Goal: Task Accomplishment & Management: Manage account settings

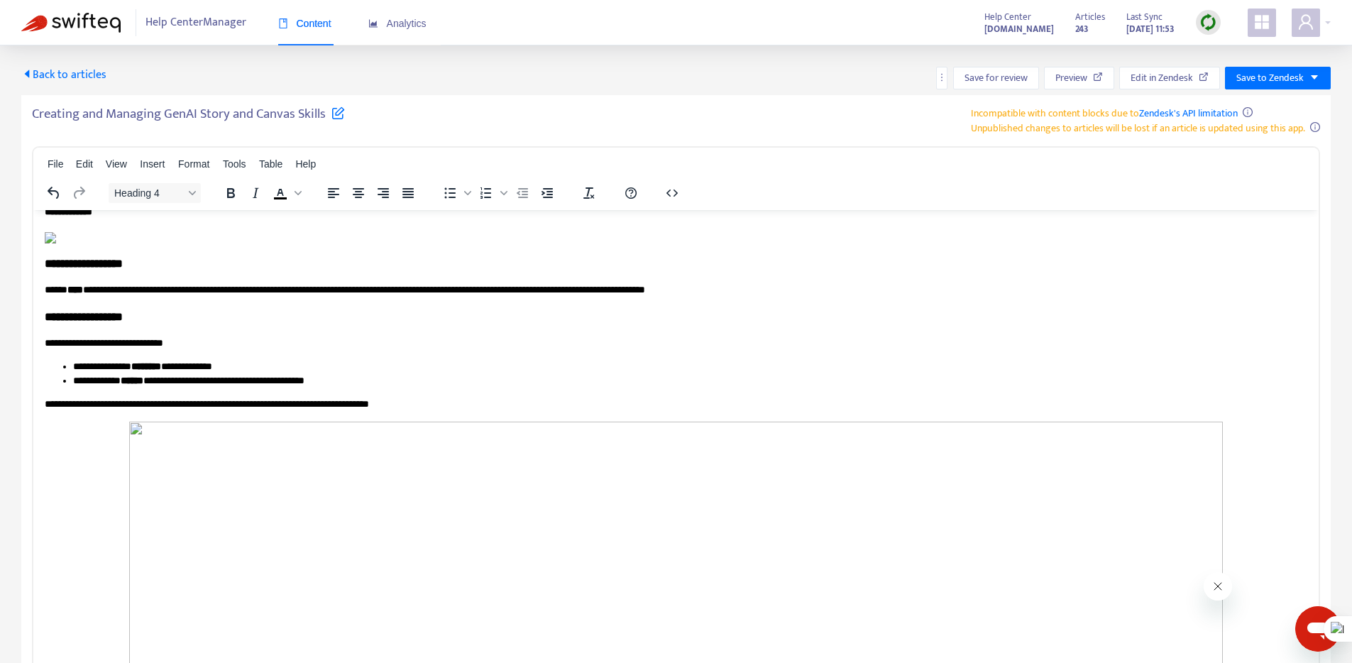
scroll to position [3039, 0]
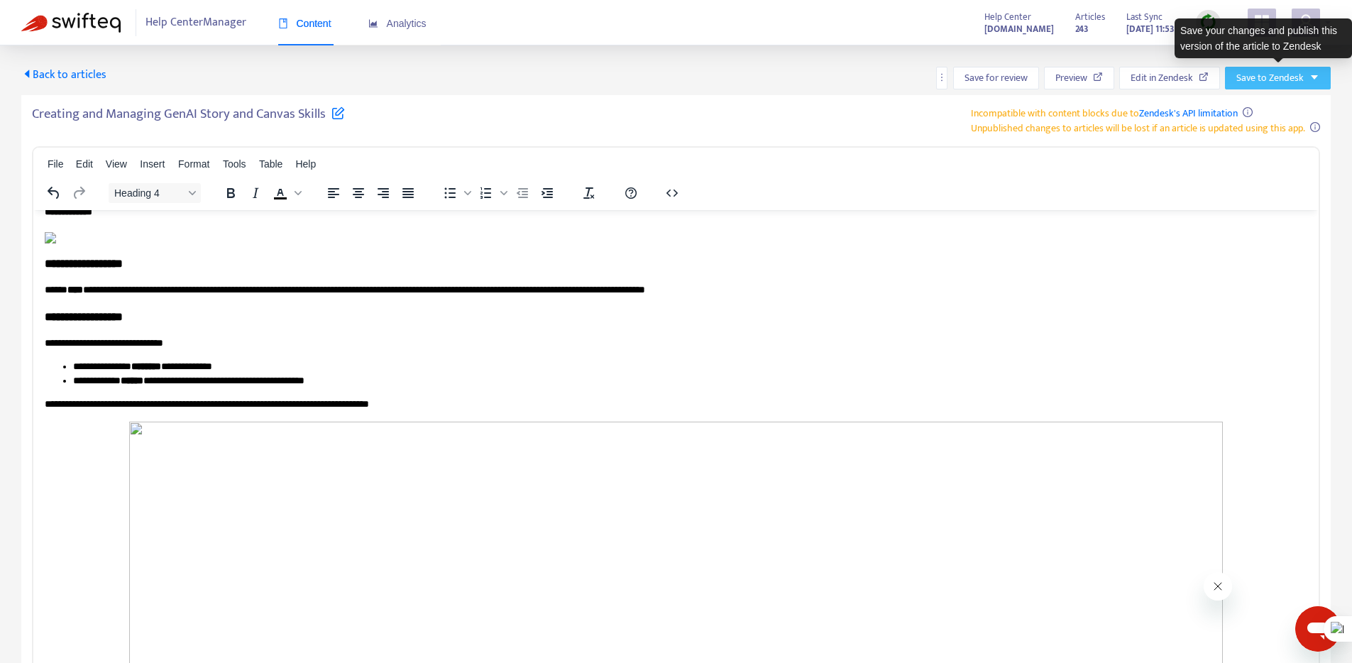
click at [1295, 75] on span "Save to Zendesk" at bounding box center [1269, 78] width 67 height 16
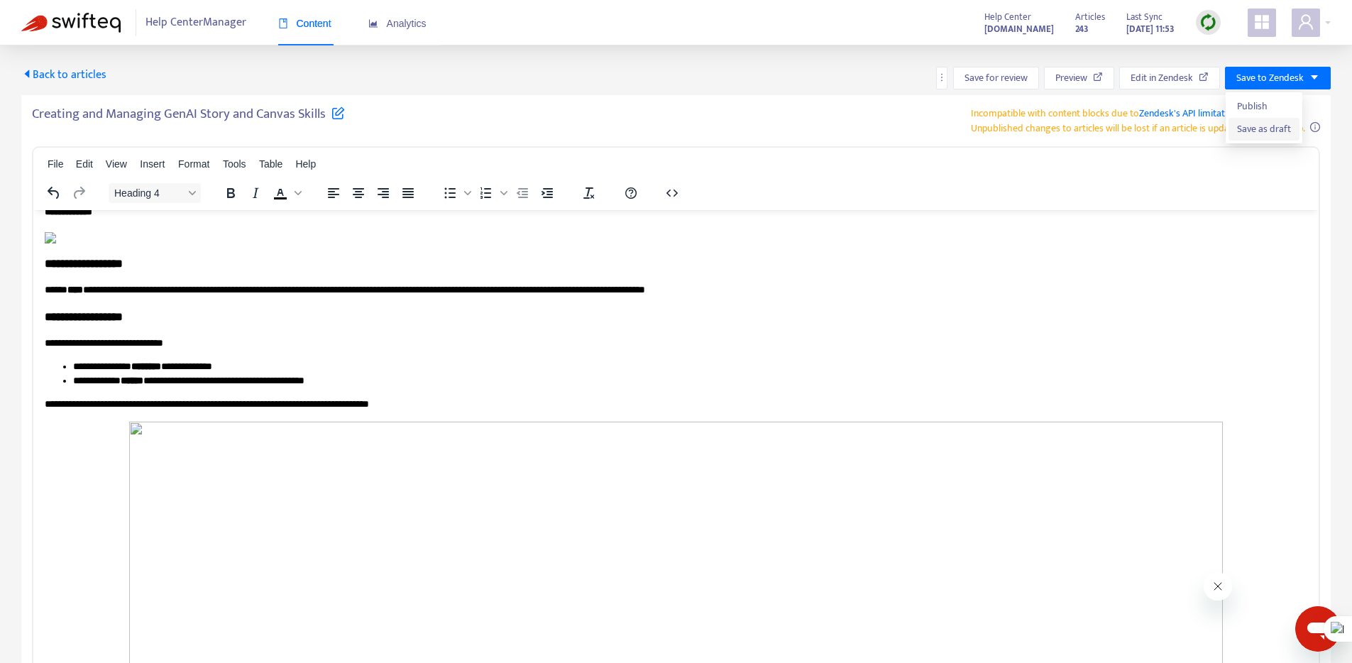
click at [1246, 131] on span "Save as draft" at bounding box center [1264, 129] width 54 height 16
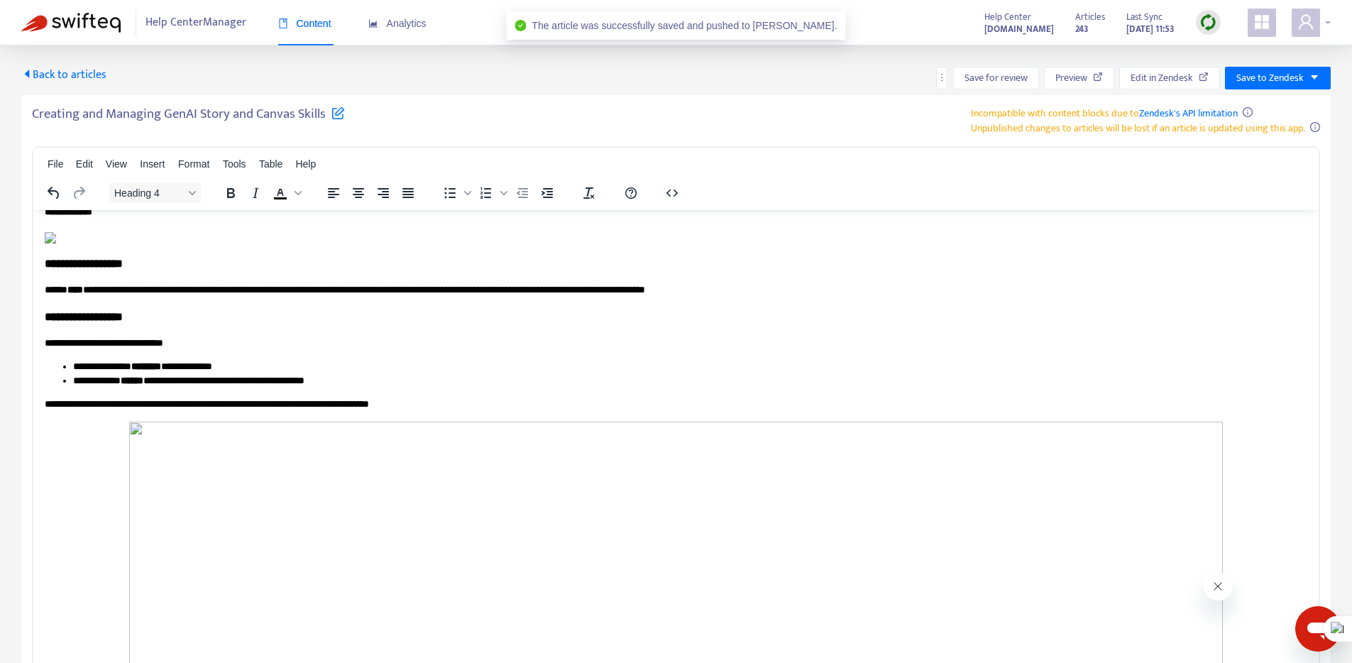
click at [1327, 14] on div at bounding box center [1311, 23] width 39 height 28
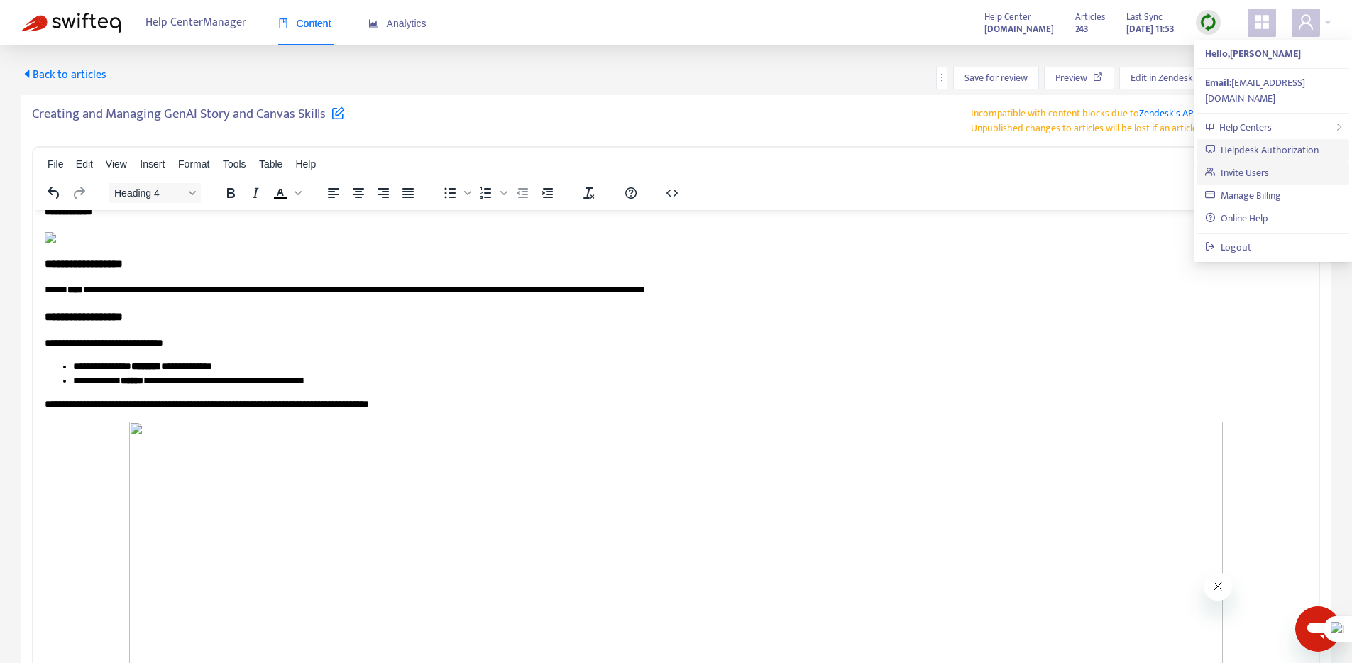
click at [1234, 165] on link "Invite Users" at bounding box center [1237, 173] width 64 height 16
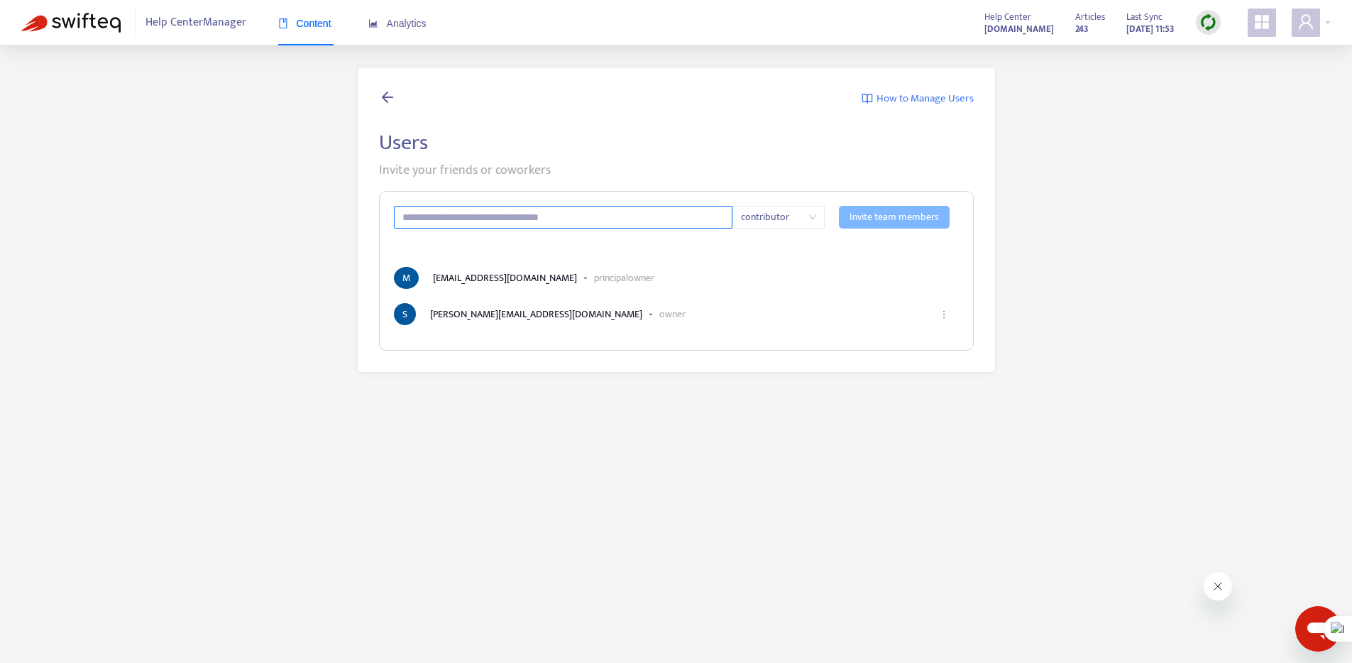
click at [495, 220] on input "text" at bounding box center [563, 217] width 339 height 23
type input "**********"
click at [460, 216] on input "**********" at bounding box center [563, 217] width 339 height 23
click at [812, 214] on span "contributor" at bounding box center [778, 217] width 75 height 21
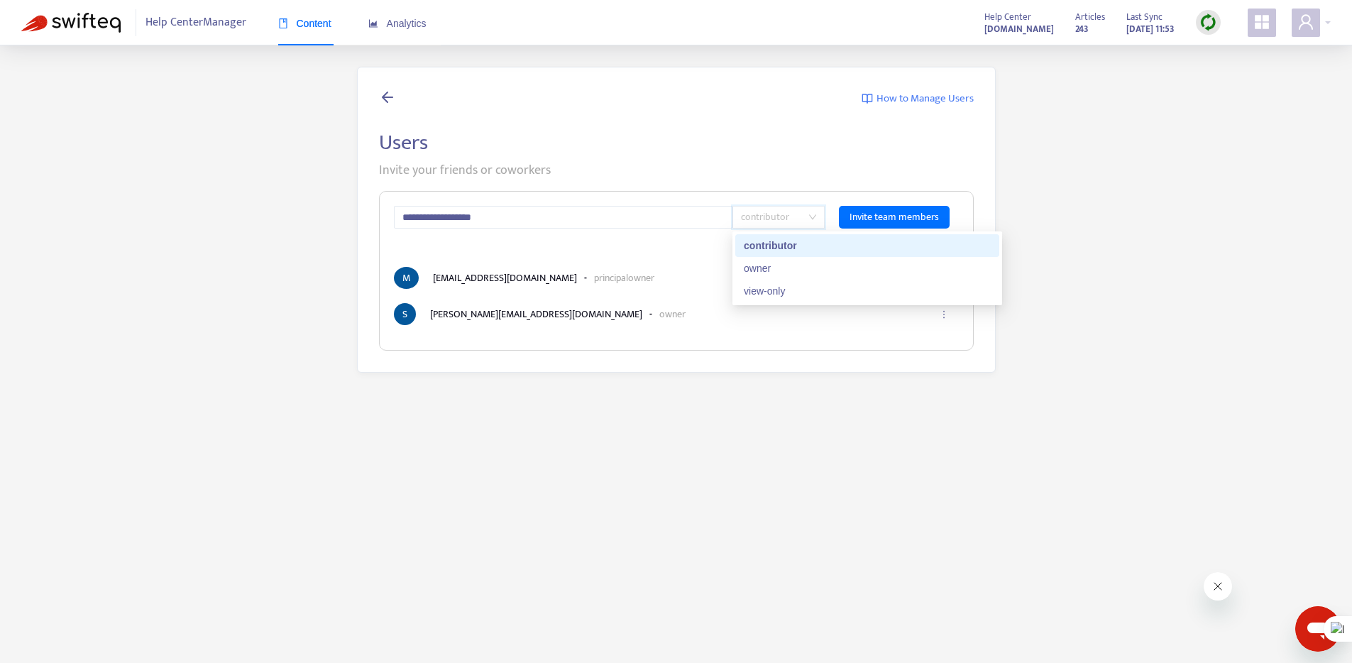
click at [776, 242] on div "contributor" at bounding box center [867, 246] width 247 height 16
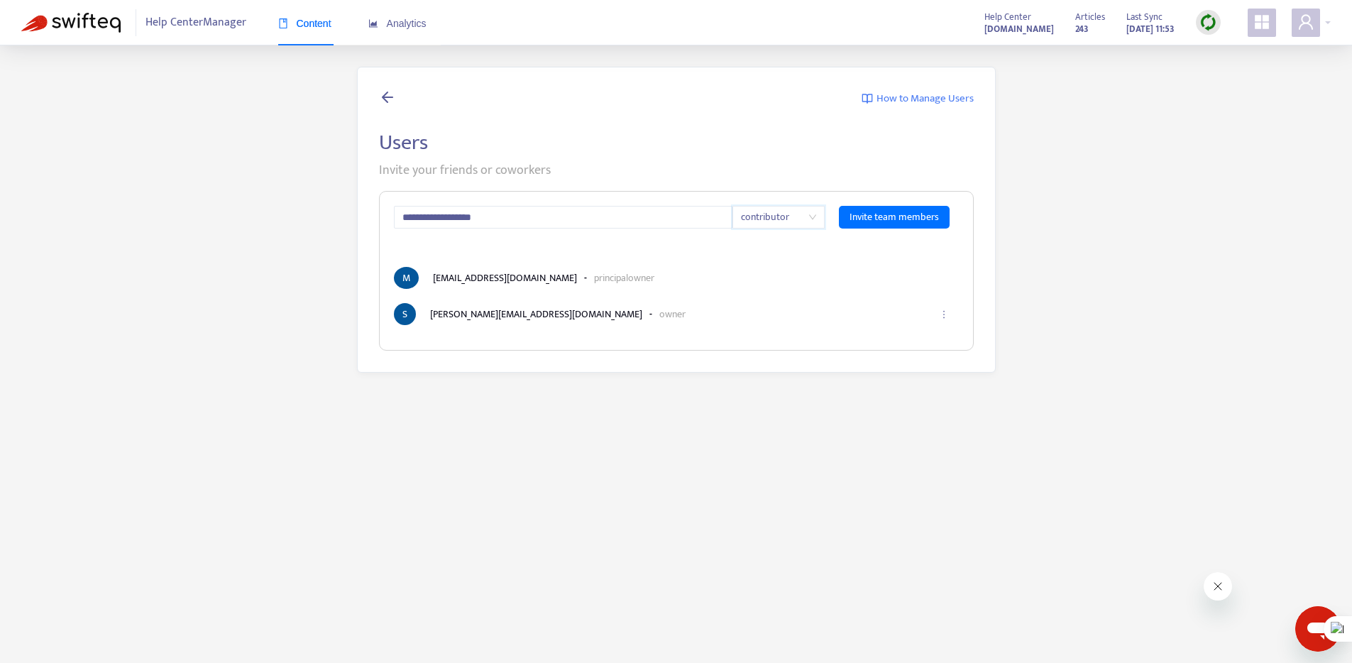
click at [928, 99] on span "How to Manage Users" at bounding box center [925, 99] width 97 height 16
click at [322, 24] on span "Content" at bounding box center [304, 23] width 53 height 11
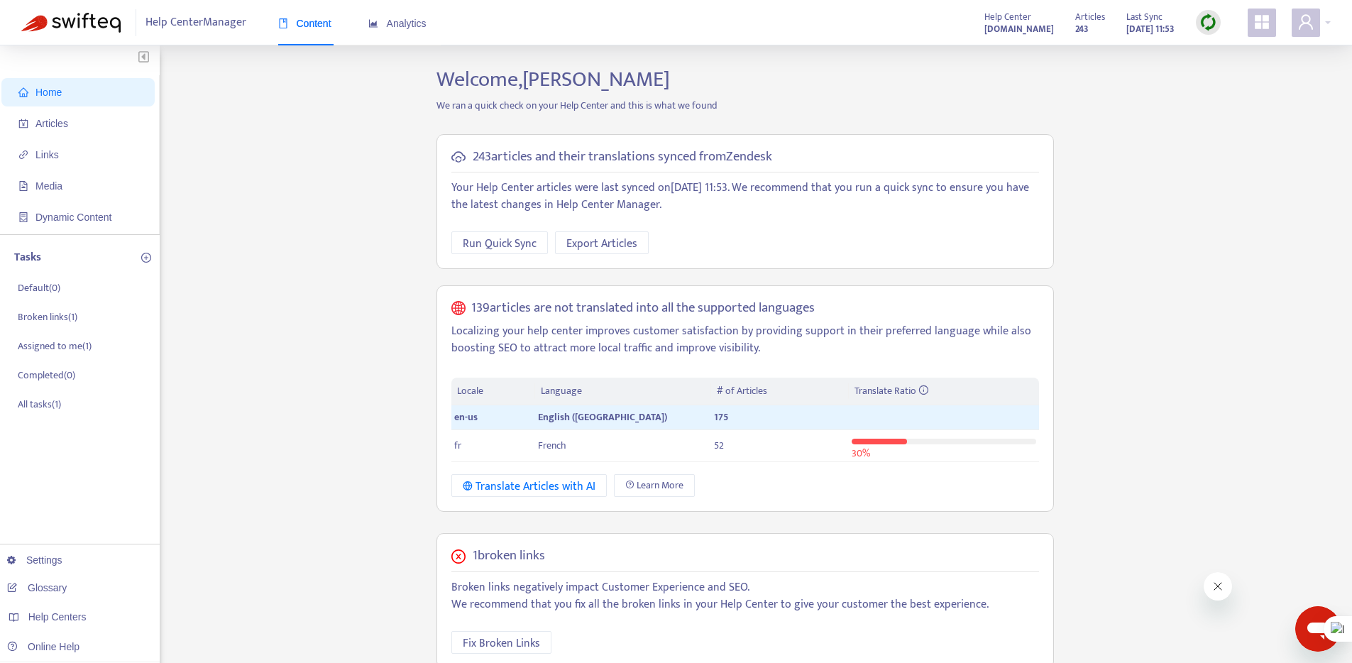
click at [1203, 29] on img at bounding box center [1208, 22] width 18 height 18
click at [1241, 51] on link "Quick Sync" at bounding box center [1237, 51] width 60 height 16
click at [53, 120] on span "Articles" at bounding box center [51, 123] width 33 height 11
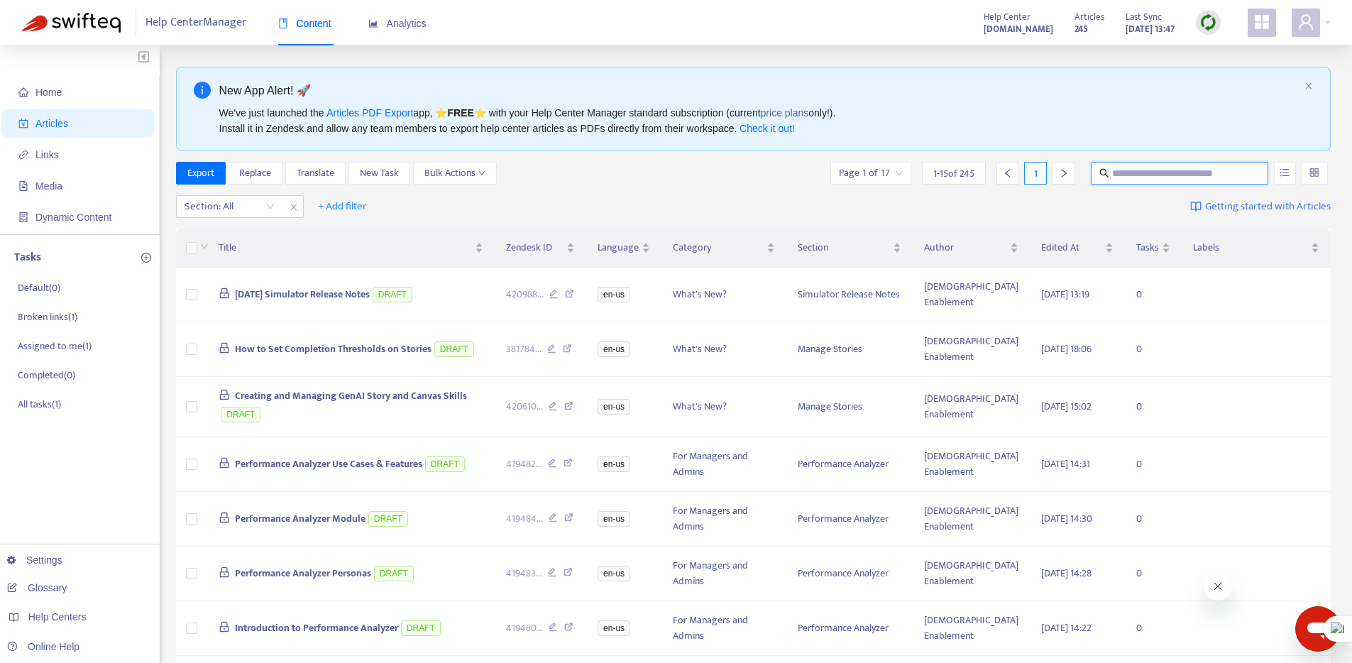
click at [1155, 174] on input "text" at bounding box center [1180, 173] width 136 height 16
type input "*******"
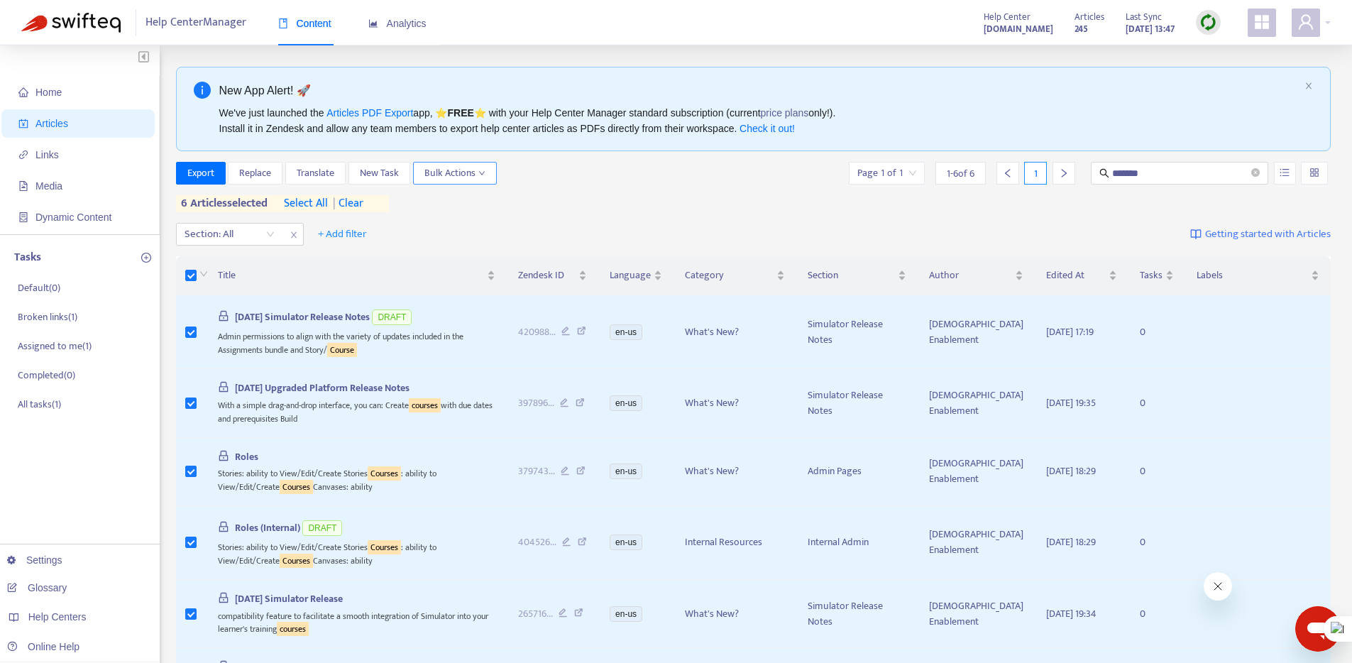
click at [490, 175] on button "Bulk Actions" at bounding box center [455, 173] width 84 height 23
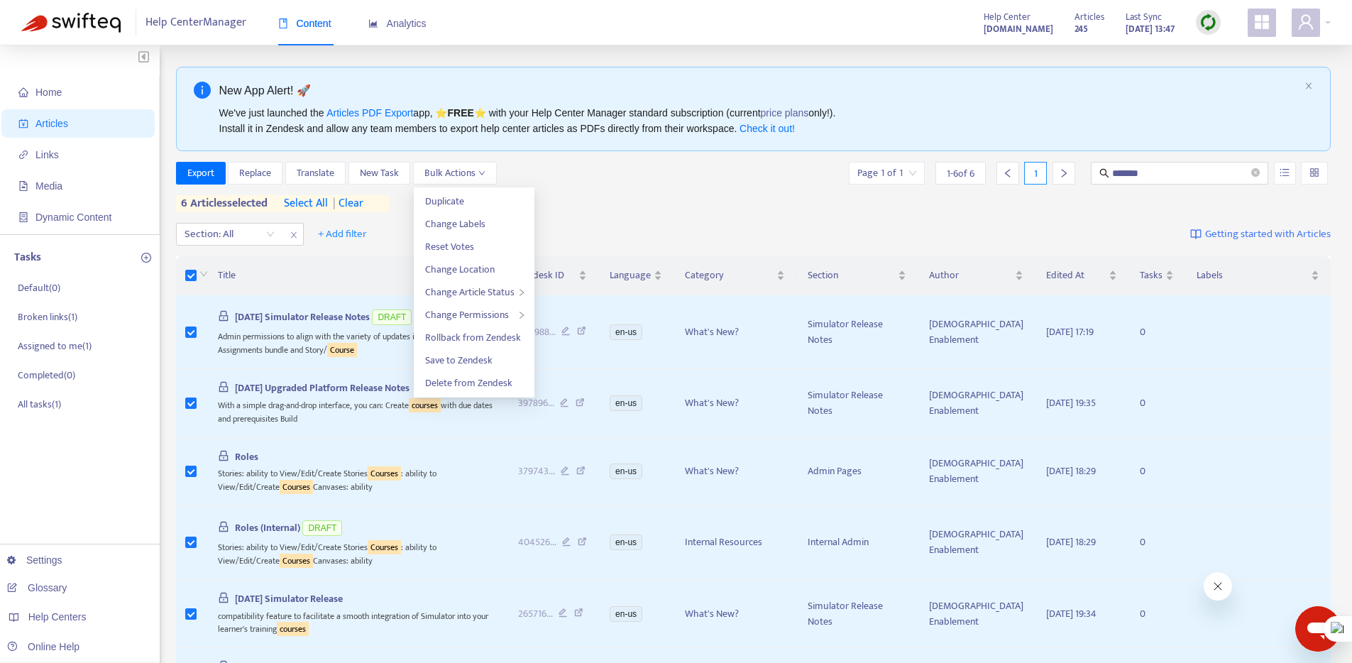
click at [655, 206] on div "Export Replace Translate New Task Bulk Actions Page 1 of 1 1 - 6 of 6 1 *******…" at bounding box center [753, 187] width 1155 height 50
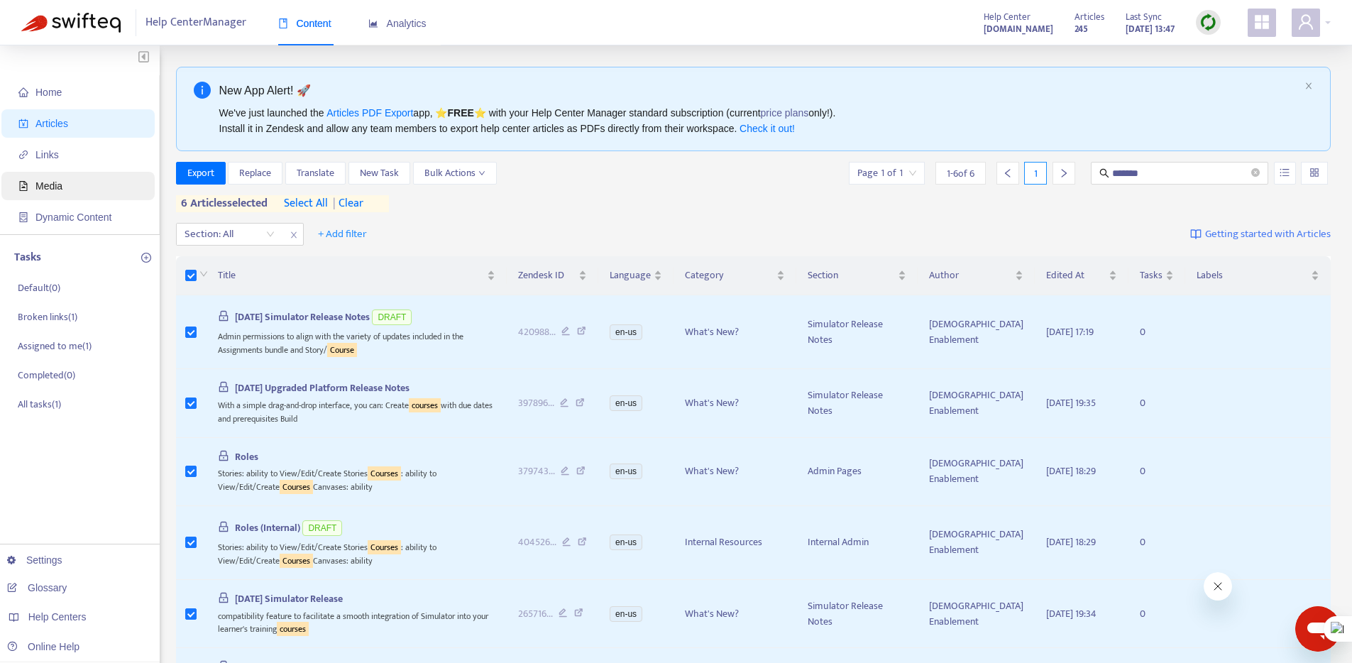
click at [50, 187] on span "Media" at bounding box center [48, 185] width 27 height 11
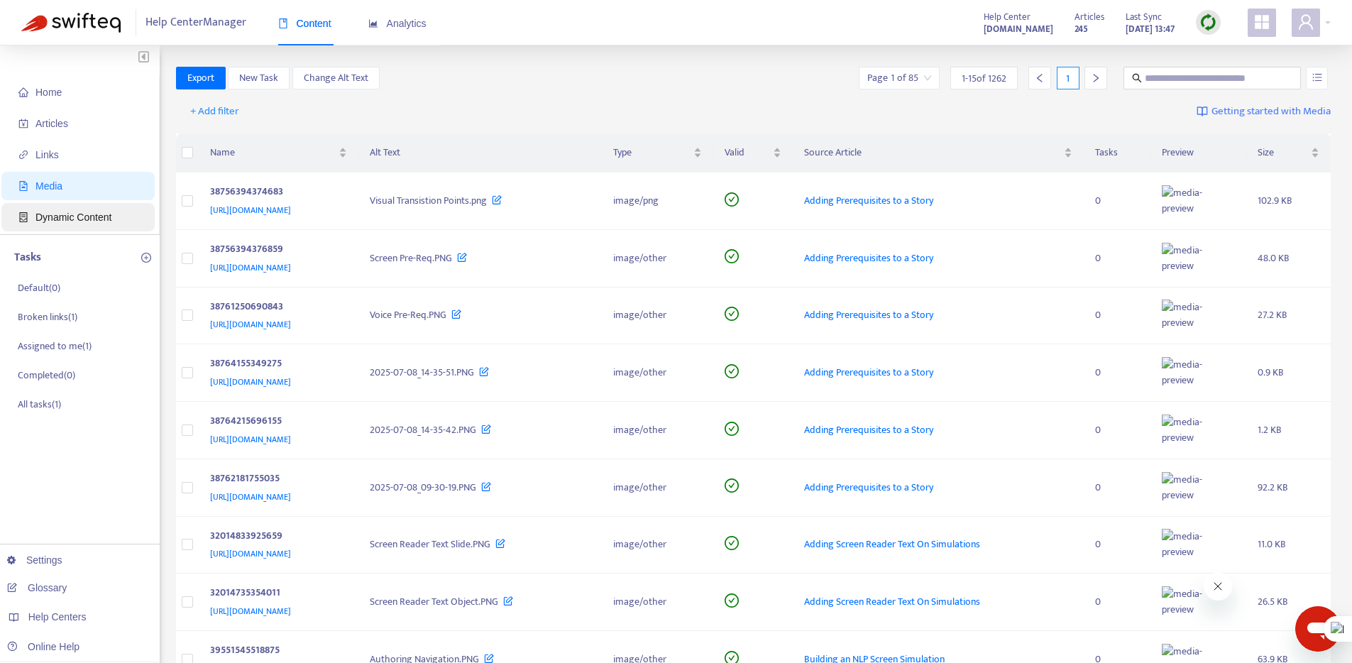
click at [44, 217] on span "Dynamic Content" at bounding box center [73, 216] width 76 height 11
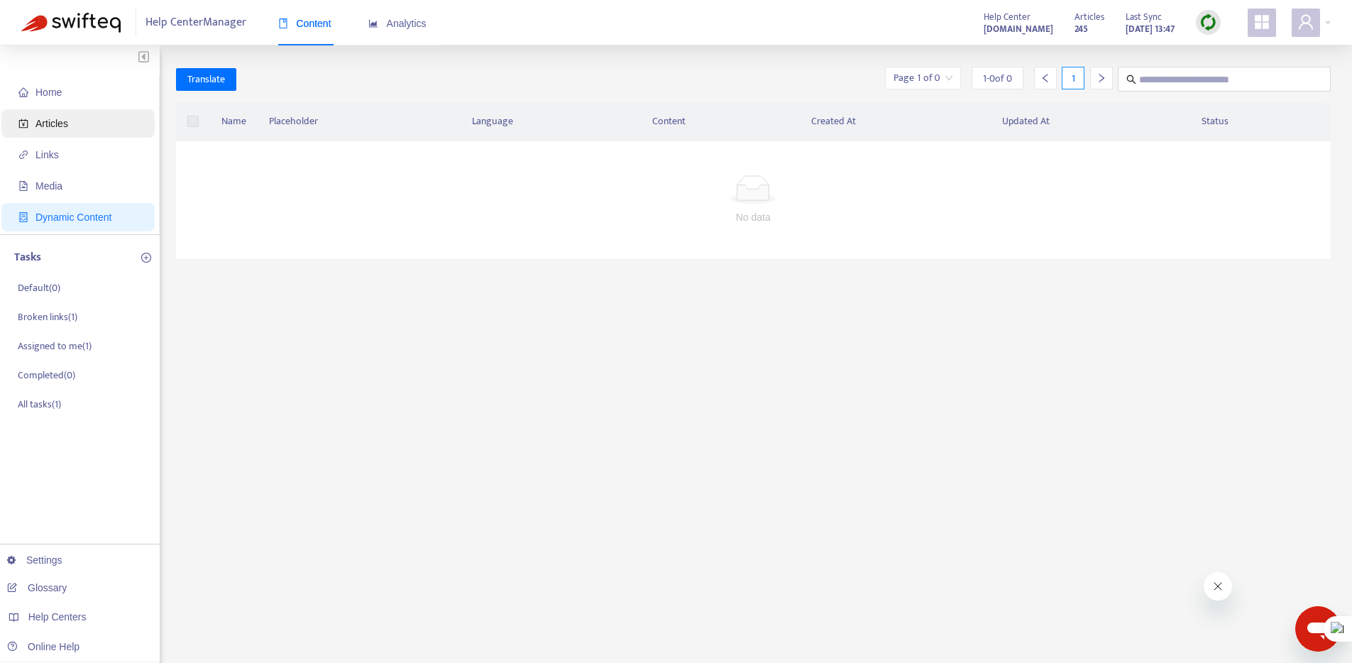
click at [56, 119] on span "Articles" at bounding box center [51, 123] width 33 height 11
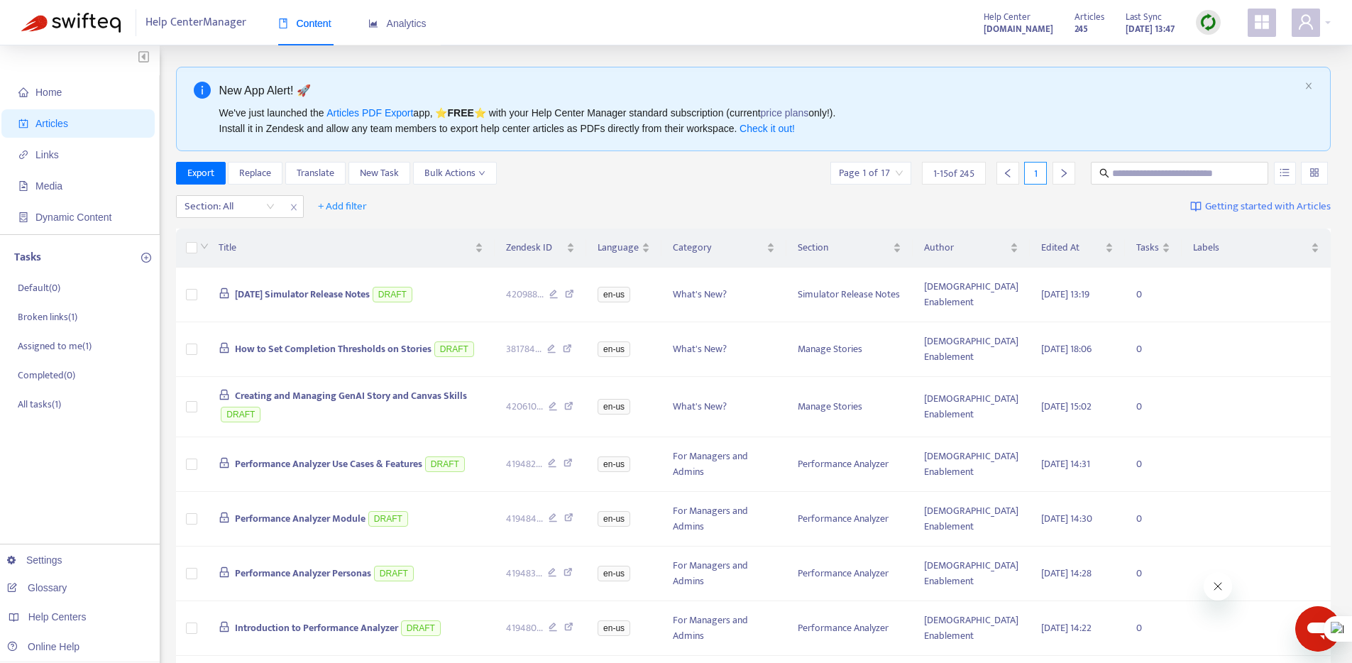
click at [1288, 200] on span "Getting started with Articles" at bounding box center [1268, 207] width 126 height 16
click at [233, 192] on div "Section: All + Add filter Getting started with Articles" at bounding box center [753, 206] width 1155 height 33
click at [1138, 169] on input "text" at bounding box center [1180, 173] width 136 height 16
type input "**********"
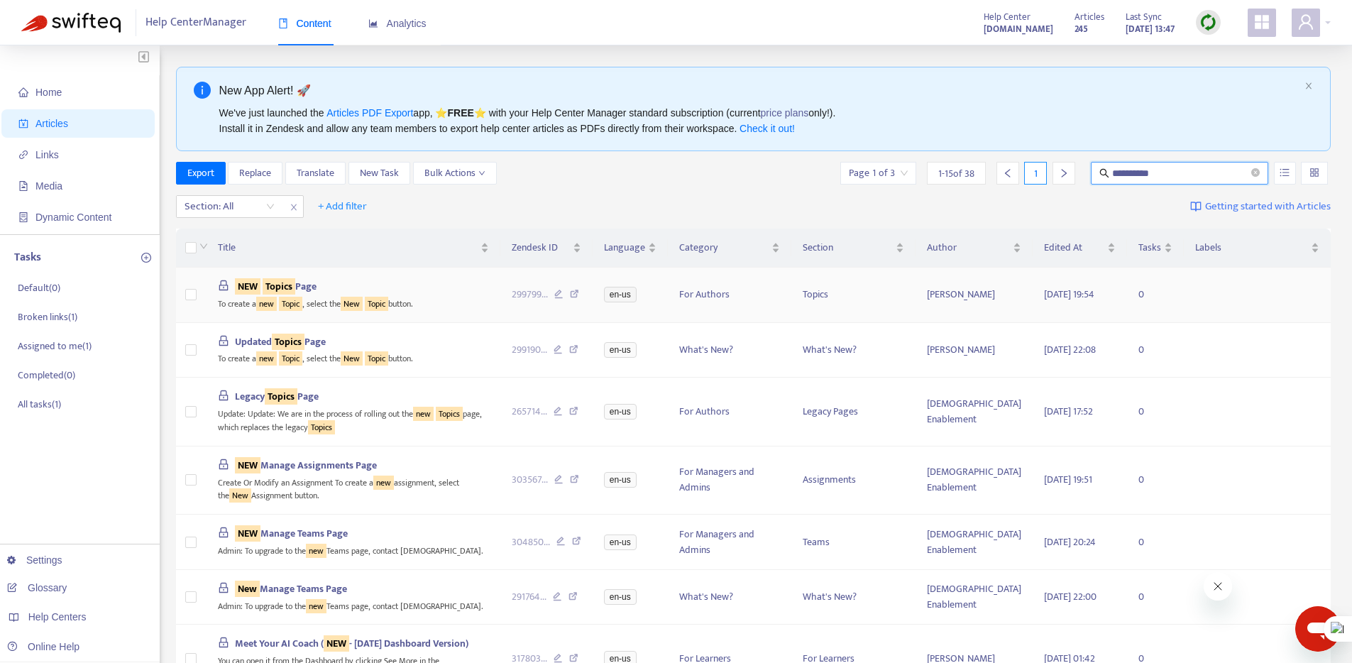
click at [446, 285] on div "NEW Topics Page" at bounding box center [353, 287] width 271 height 16
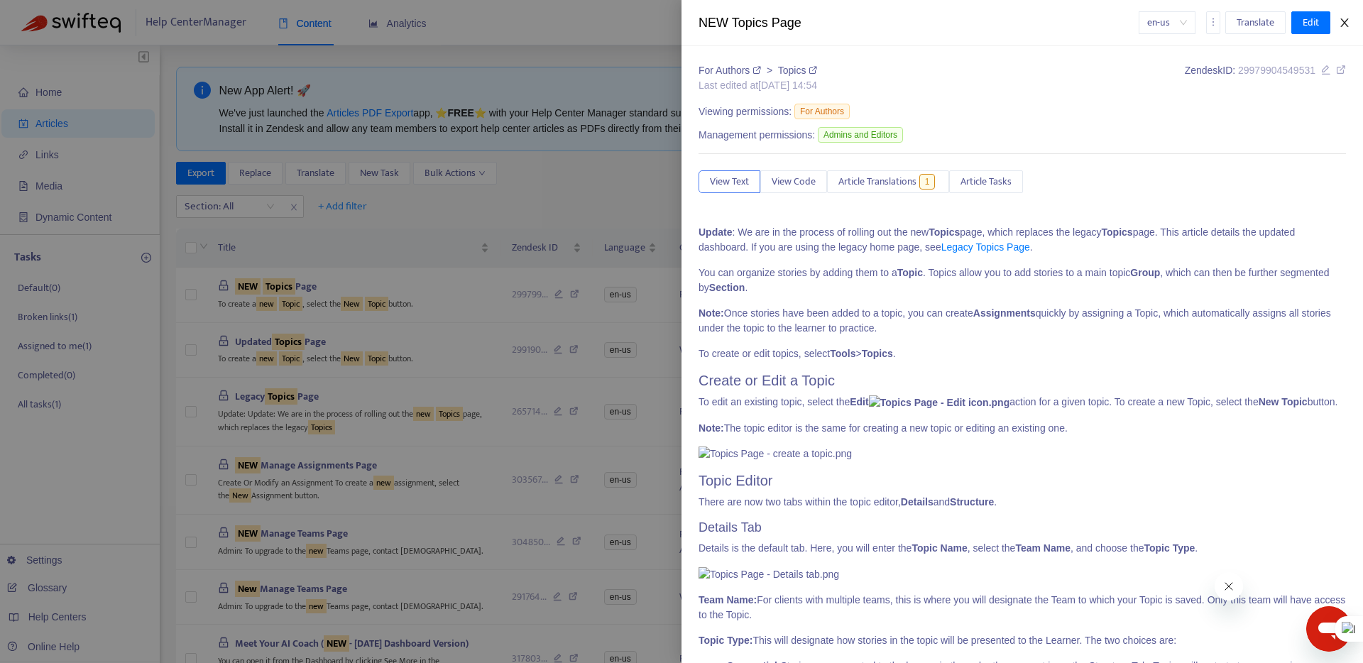
click at [1344, 24] on icon "close" at bounding box center [1344, 22] width 11 height 11
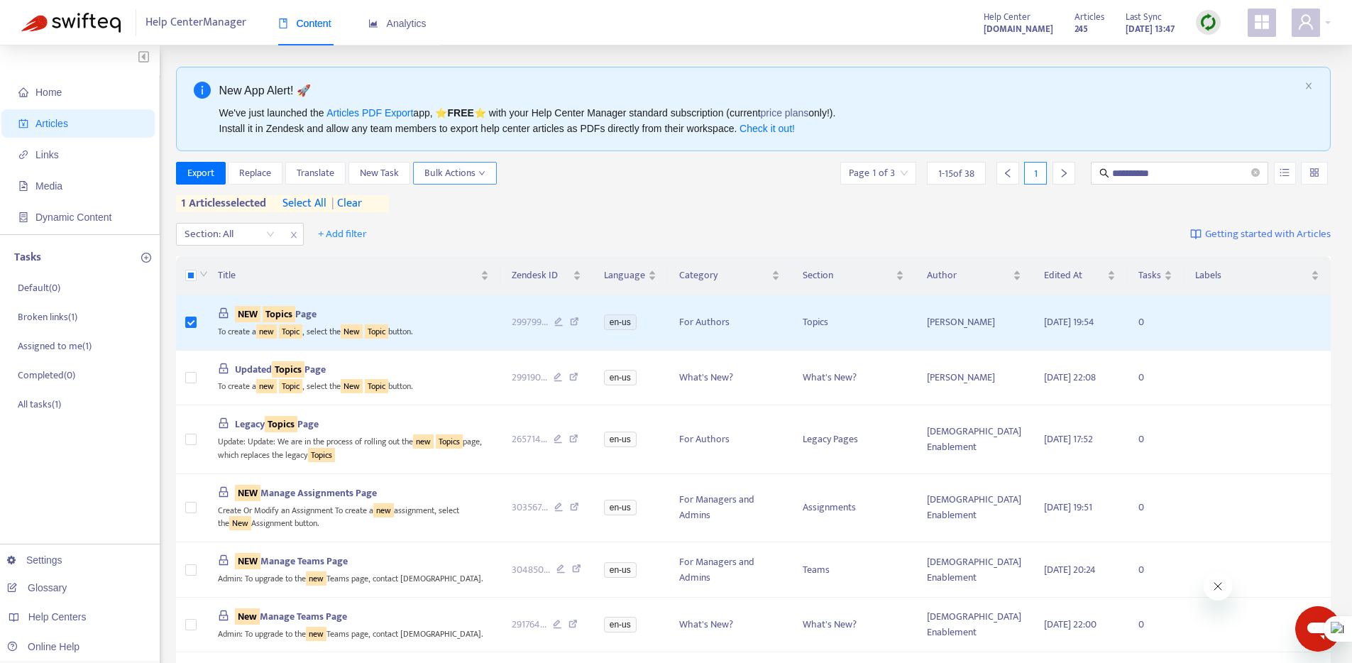
click at [478, 174] on icon "down" at bounding box center [481, 173] width 7 height 7
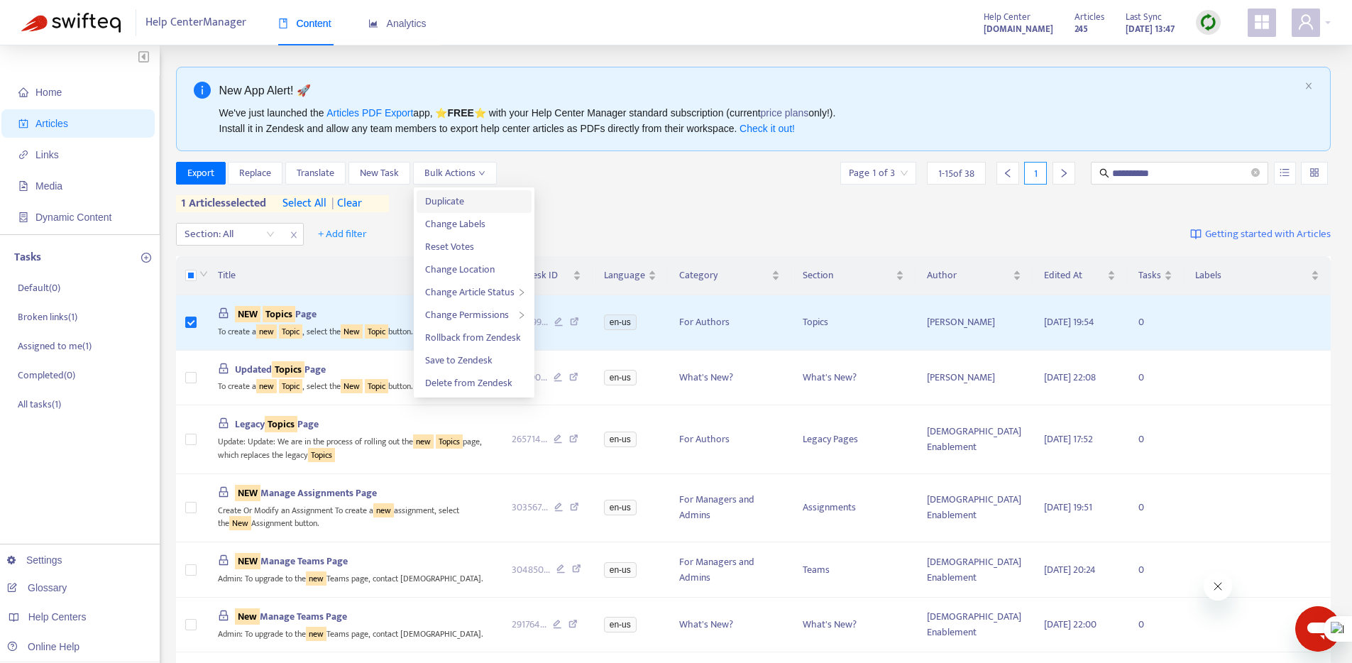
click at [445, 199] on span "Duplicate" at bounding box center [444, 201] width 39 height 16
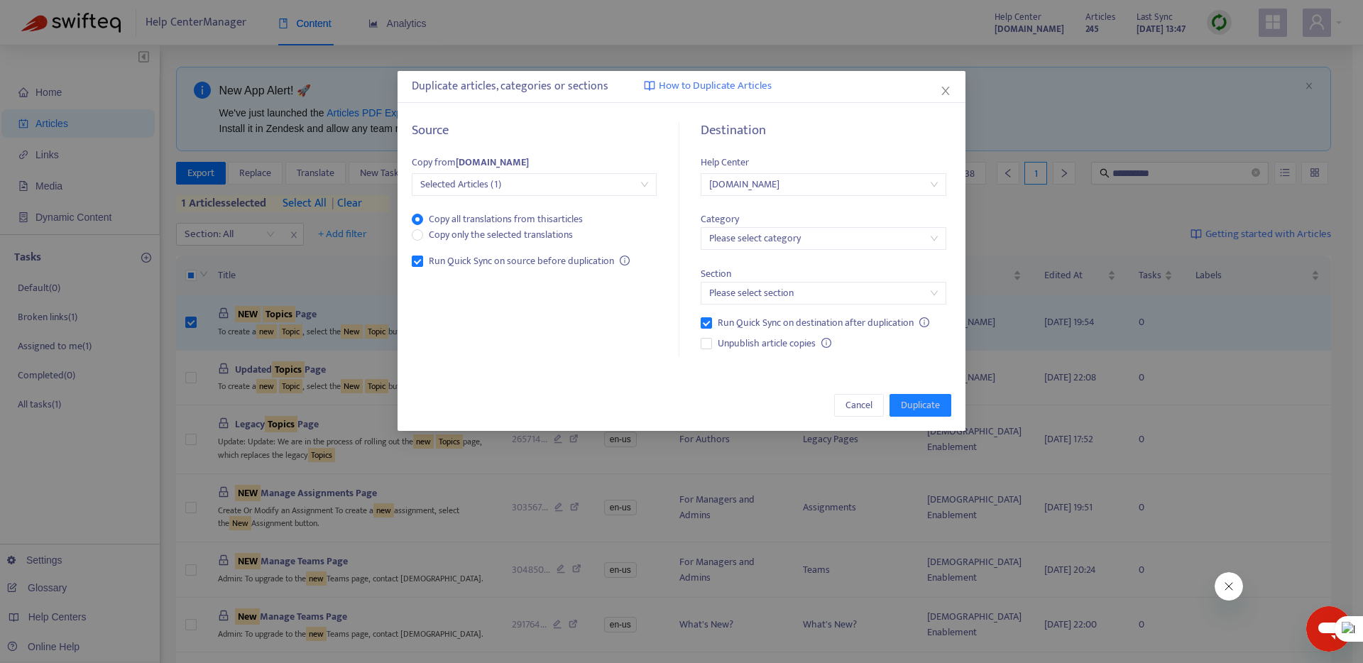
click at [815, 238] on input "search" at bounding box center [823, 238] width 228 height 21
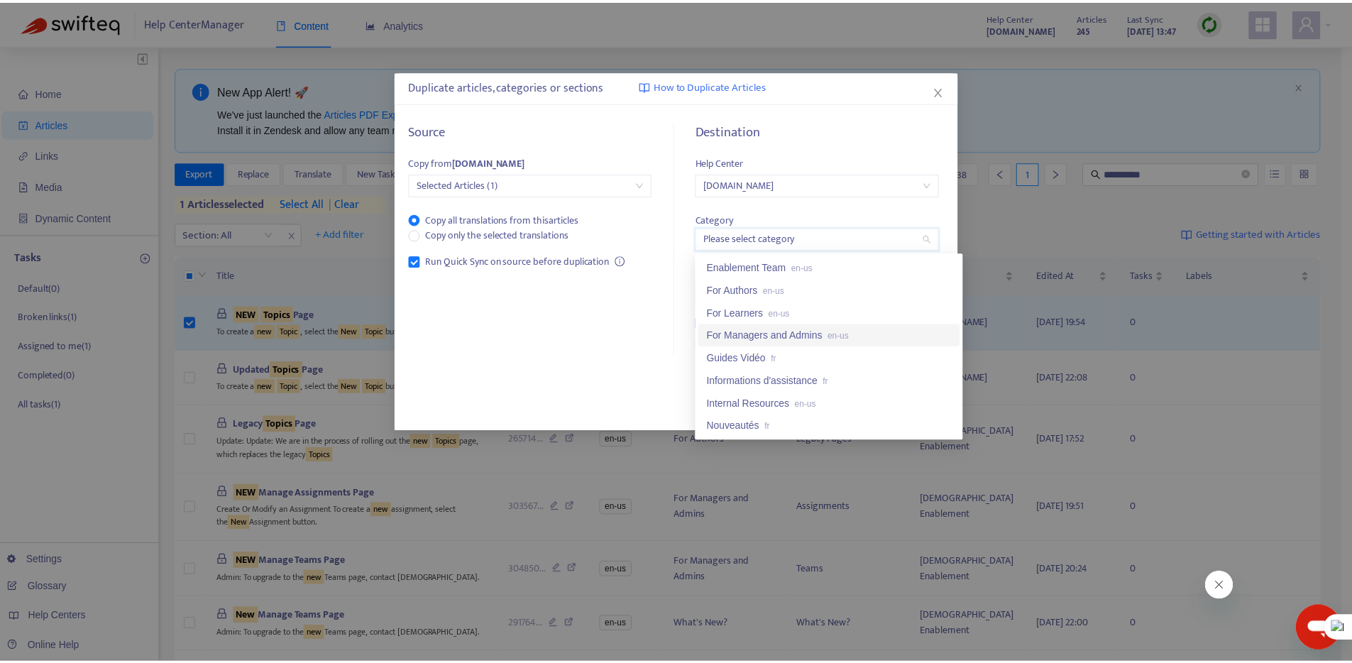
scroll to position [136, 0]
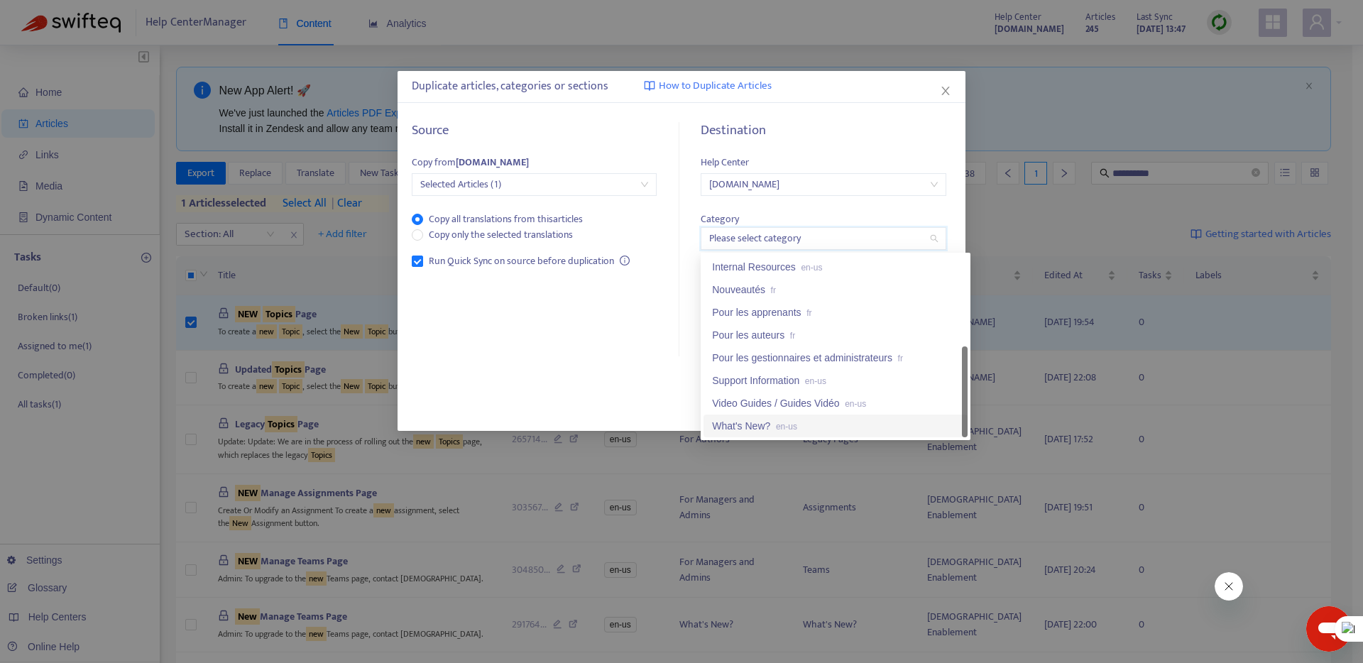
click at [757, 418] on div "What's New? en-us" at bounding box center [835, 426] width 247 height 16
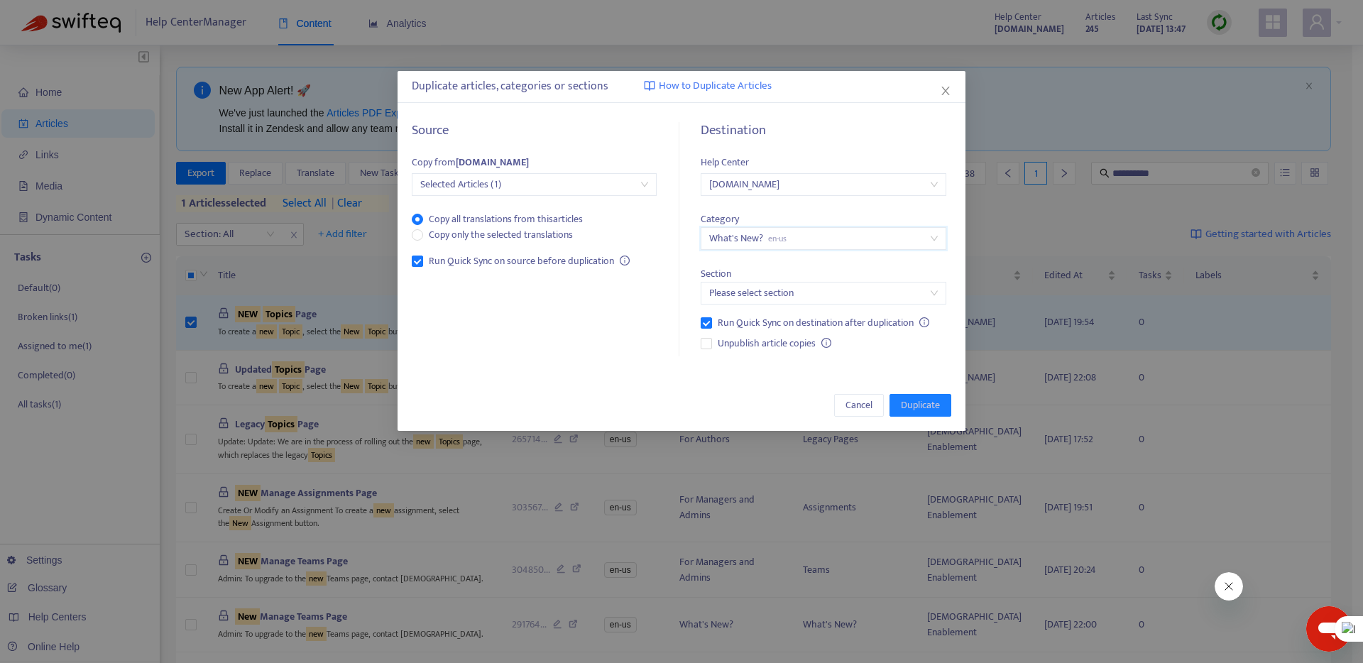
click at [781, 290] on input "search" at bounding box center [823, 292] width 228 height 21
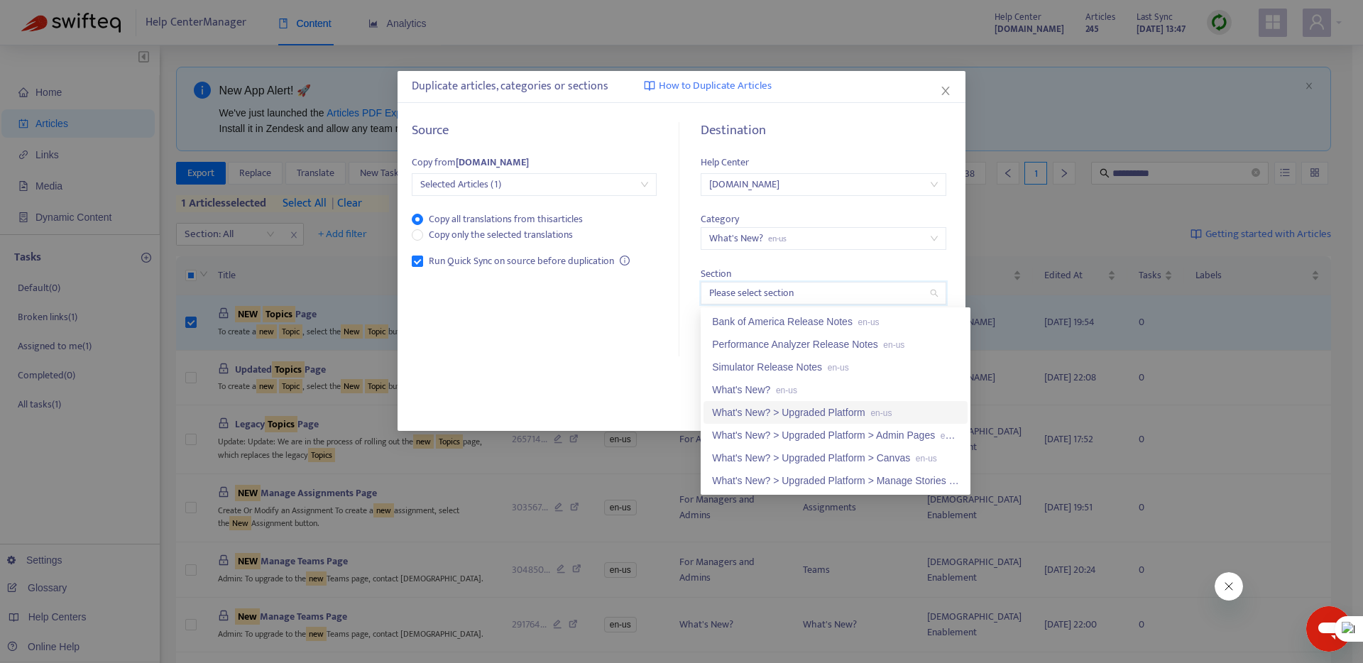
click at [762, 410] on div "What's New? > Upgraded Platform en-us" at bounding box center [835, 413] width 247 height 16
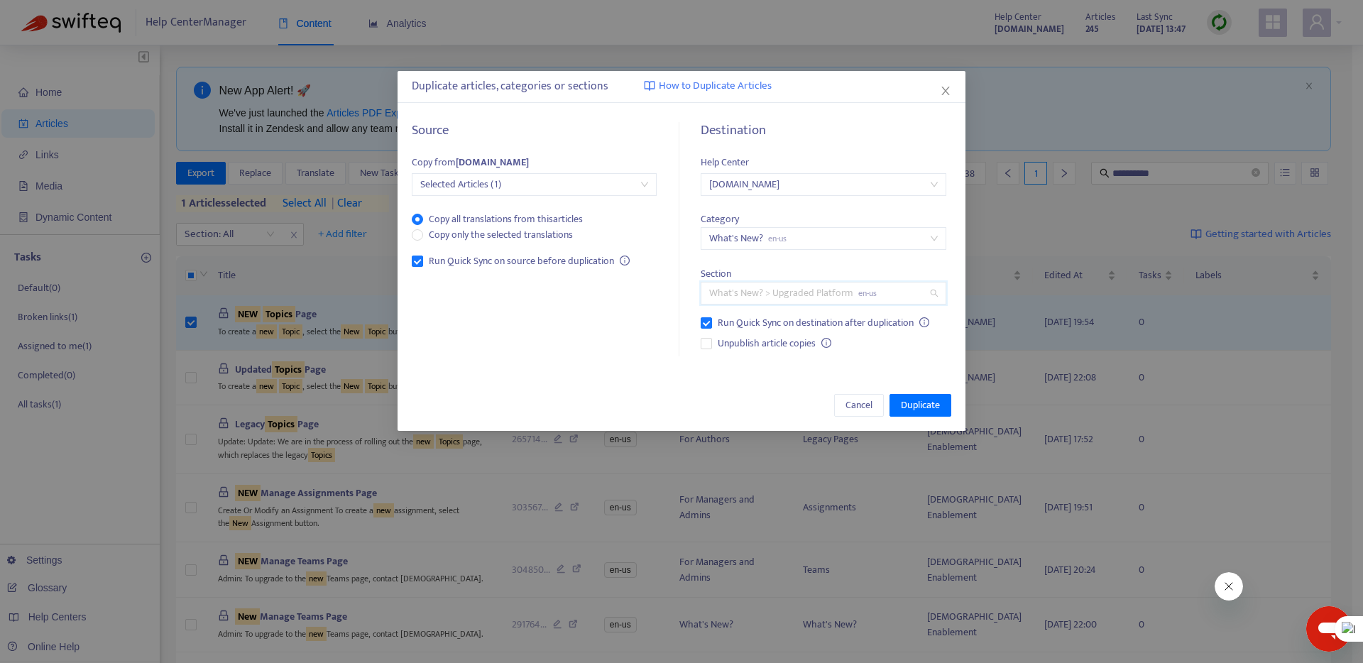
click at [778, 287] on span "What's New? > Upgraded Platform en-us" at bounding box center [823, 292] width 228 height 21
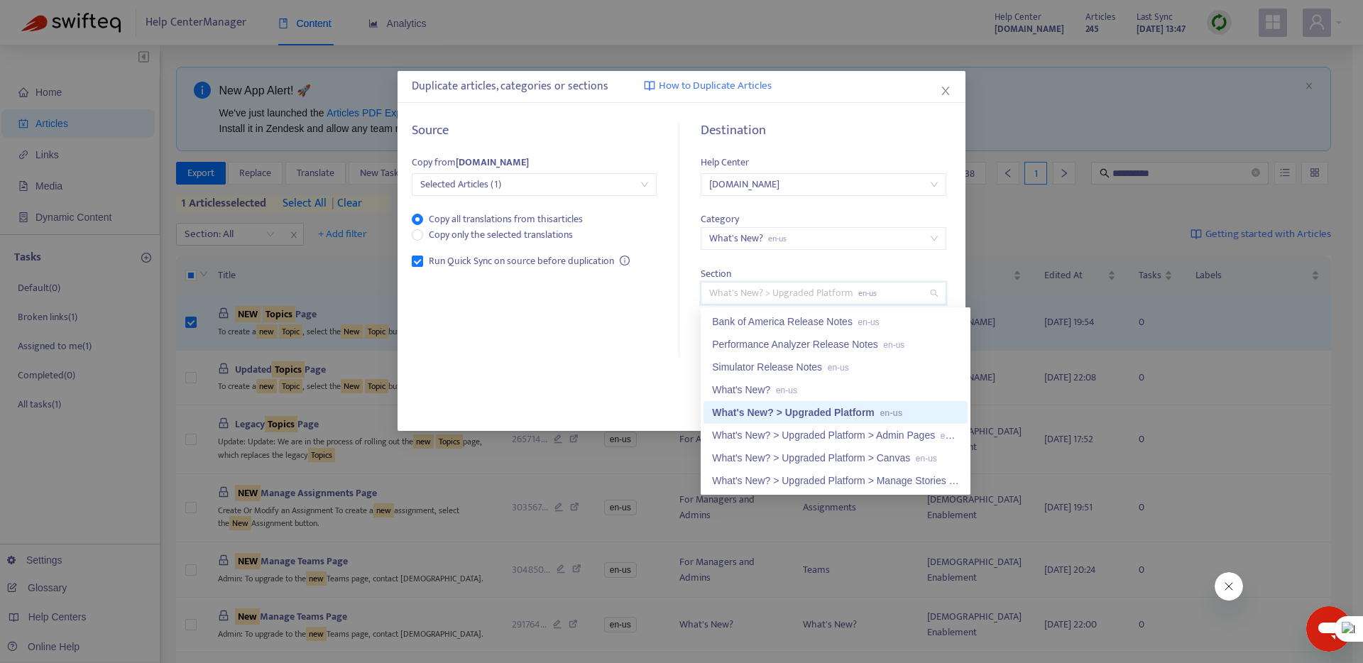
click at [837, 256] on div "Section What's New? > Upgraded Platform en-us" at bounding box center [822, 277] width 245 height 55
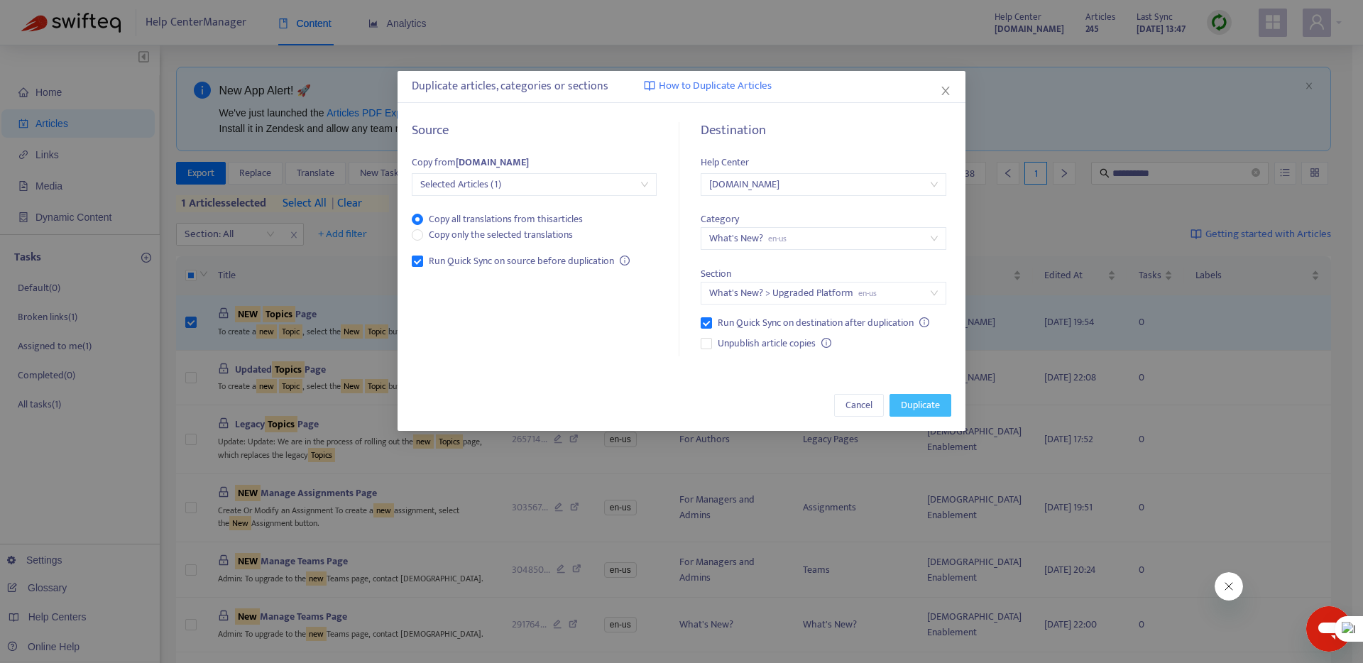
click at [933, 401] on span "Duplicate" at bounding box center [920, 405] width 39 height 16
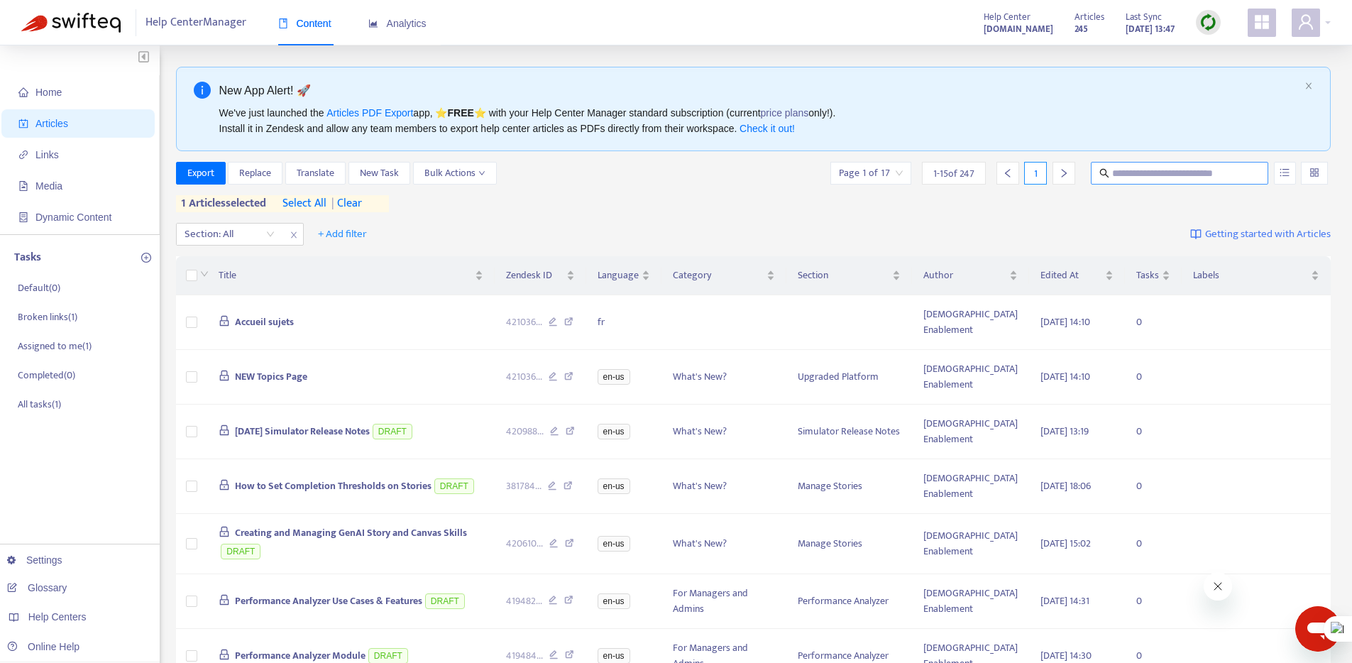
click at [1176, 166] on input "text" at bounding box center [1180, 173] width 136 height 16
type input "******"
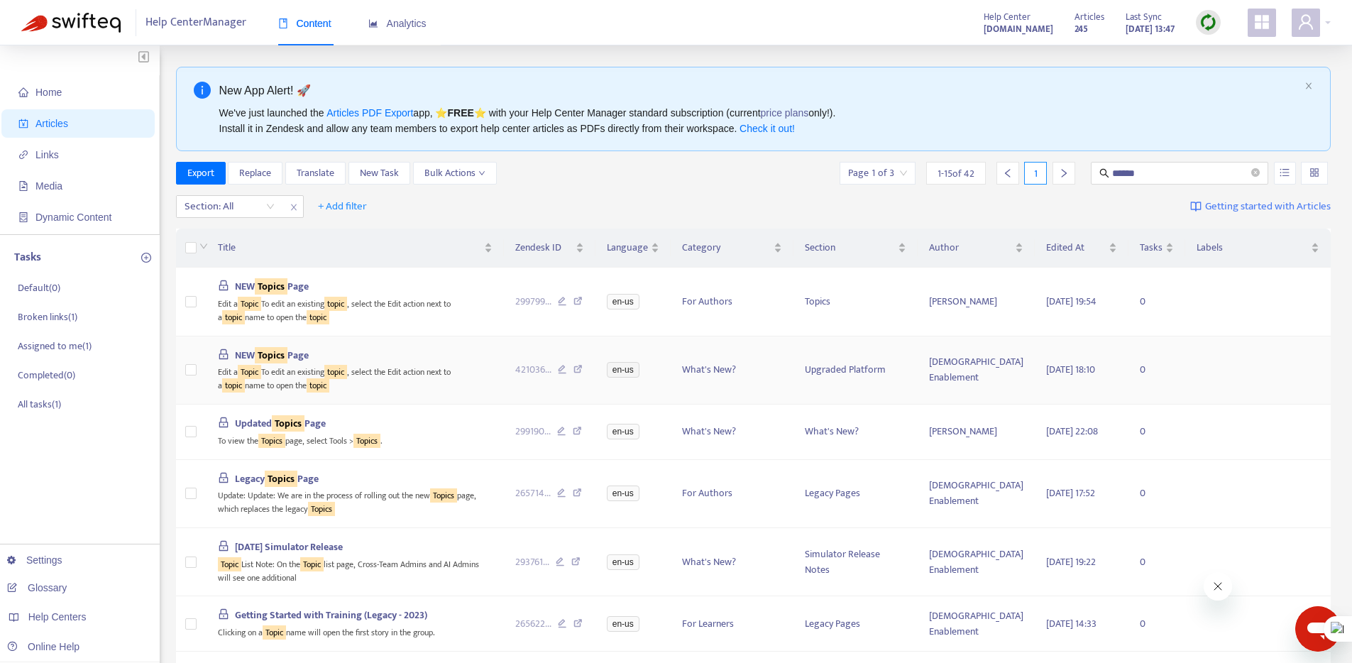
click at [1273, 370] on td at bounding box center [1257, 370] width 145 height 68
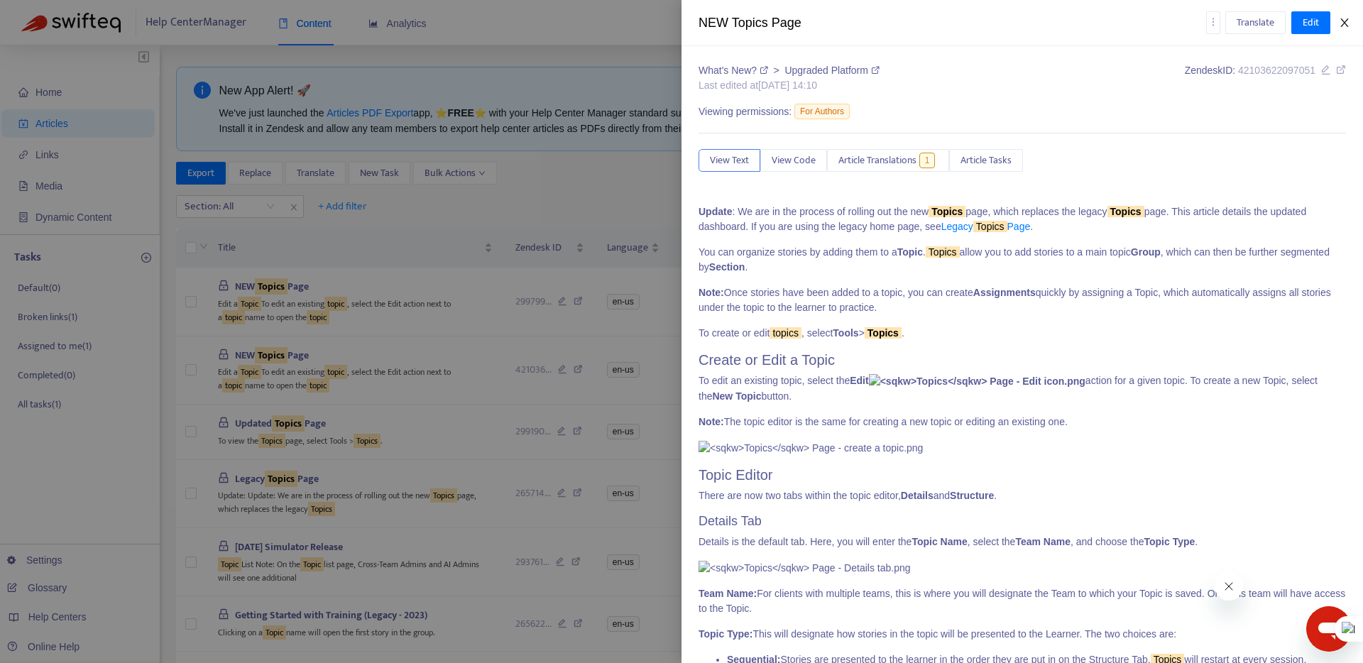
click at [1348, 21] on icon "close" at bounding box center [1344, 22] width 11 height 11
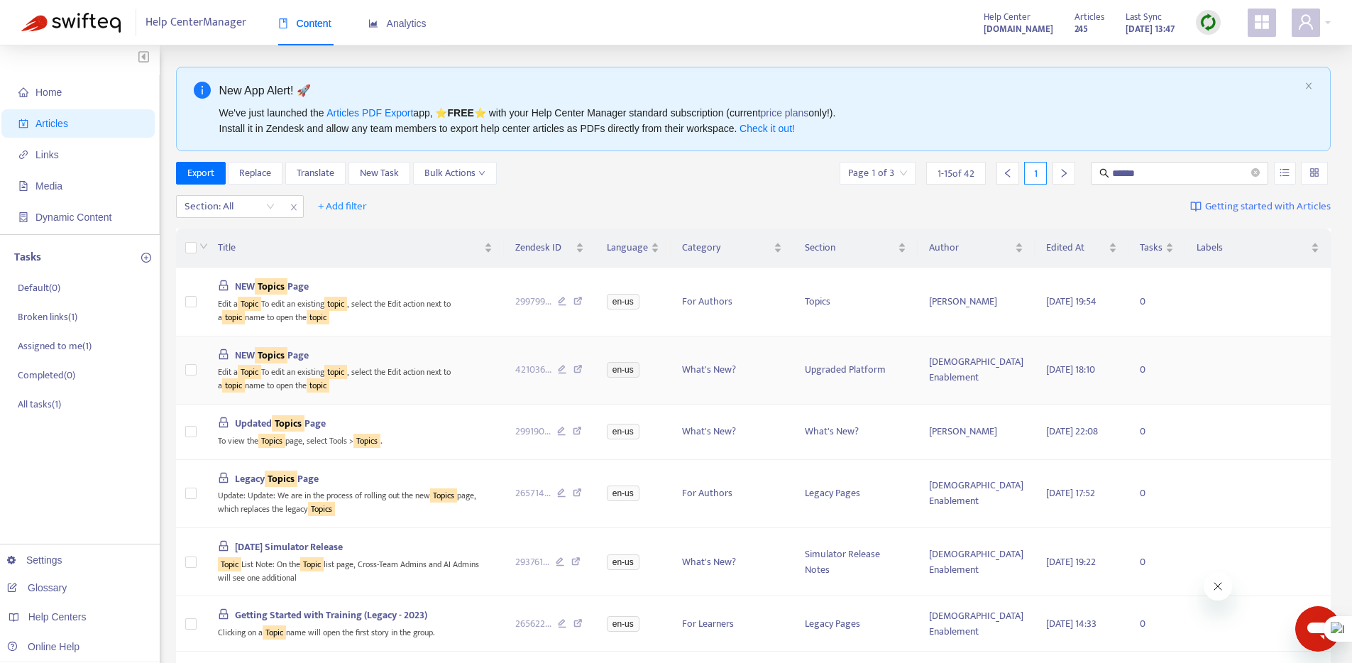
click at [278, 354] on sqkw "Topics" at bounding box center [271, 355] width 33 height 16
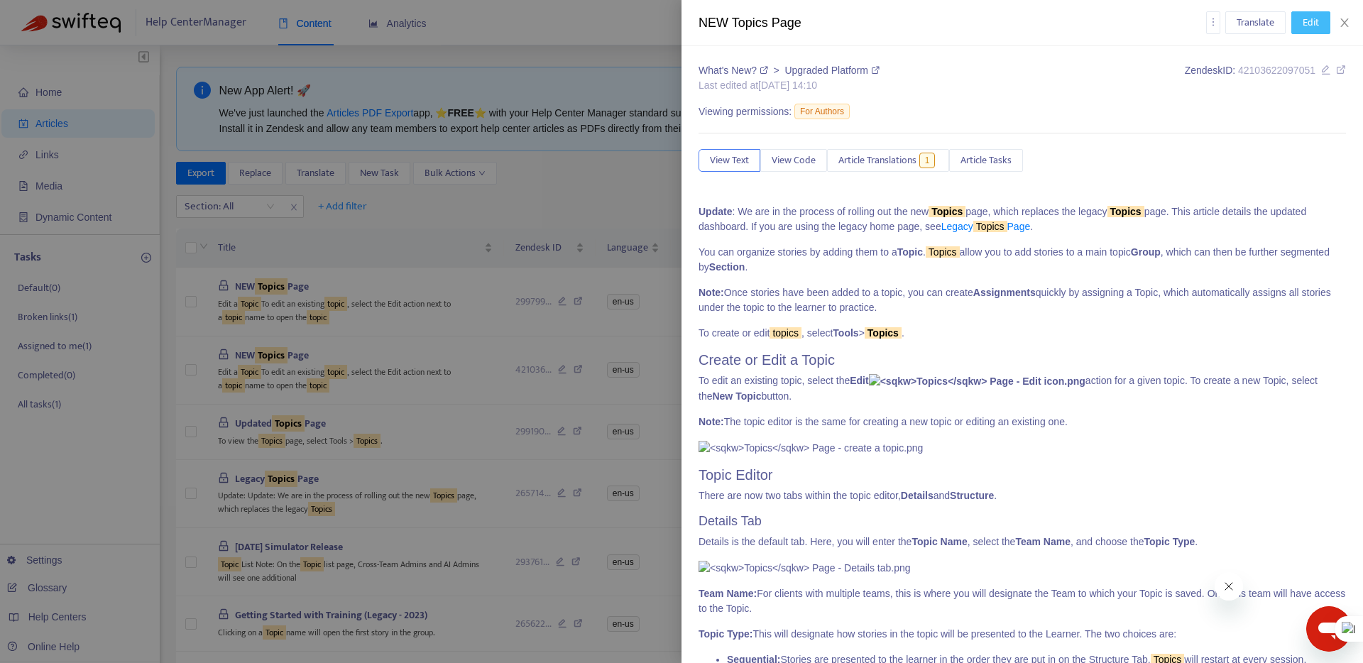
click at [1308, 21] on span "Edit" at bounding box center [1310, 23] width 16 height 16
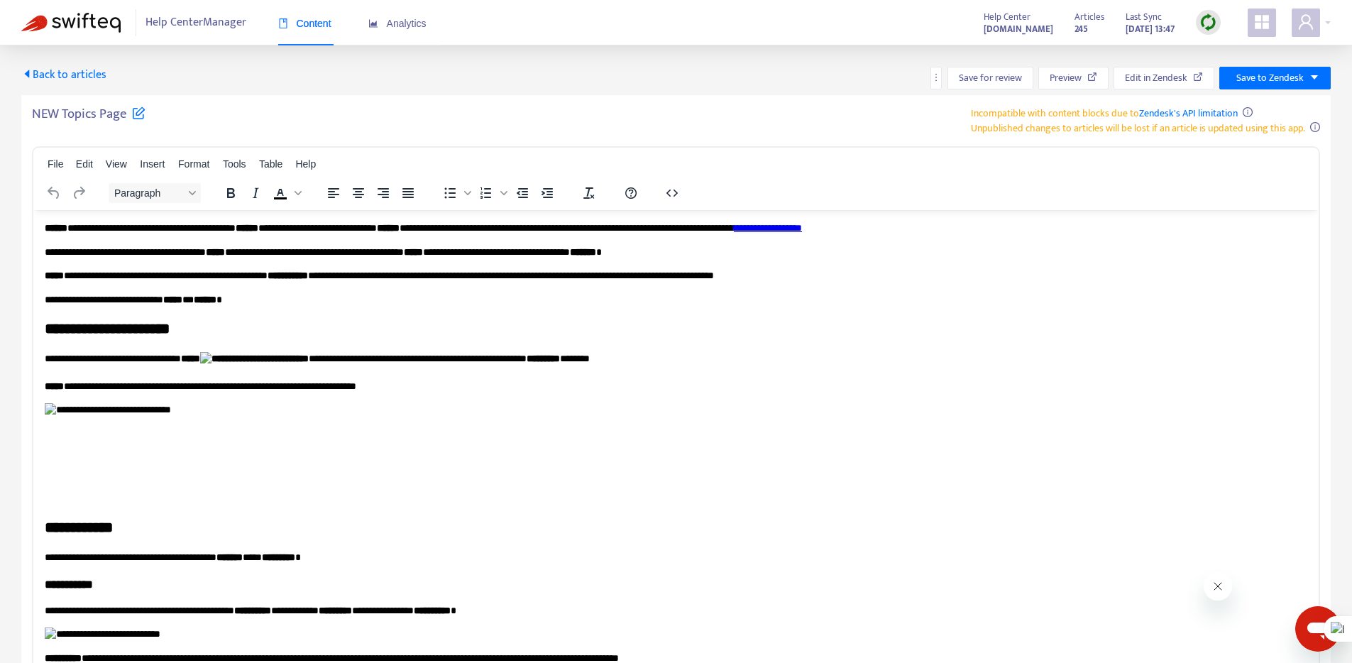
click at [143, 108] on icon at bounding box center [138, 112] width 13 height 13
click at [108, 122] on input "**********" at bounding box center [209, 121] width 355 height 30
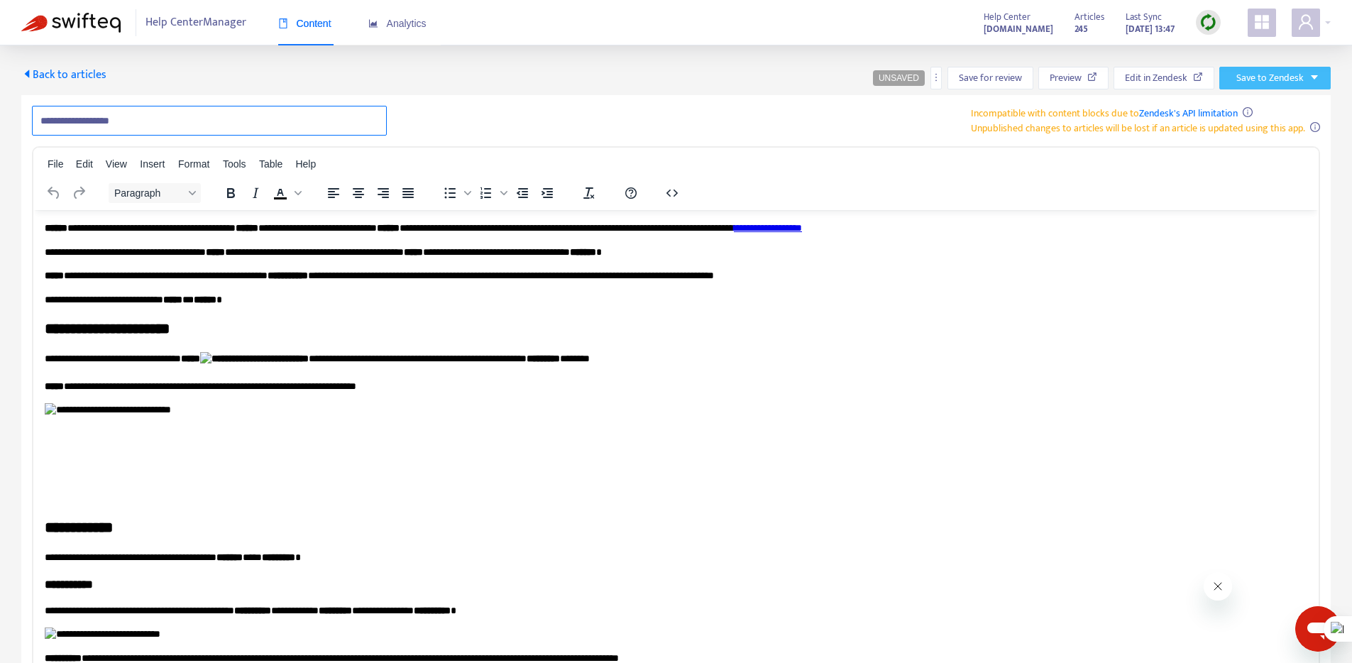
type input "**********"
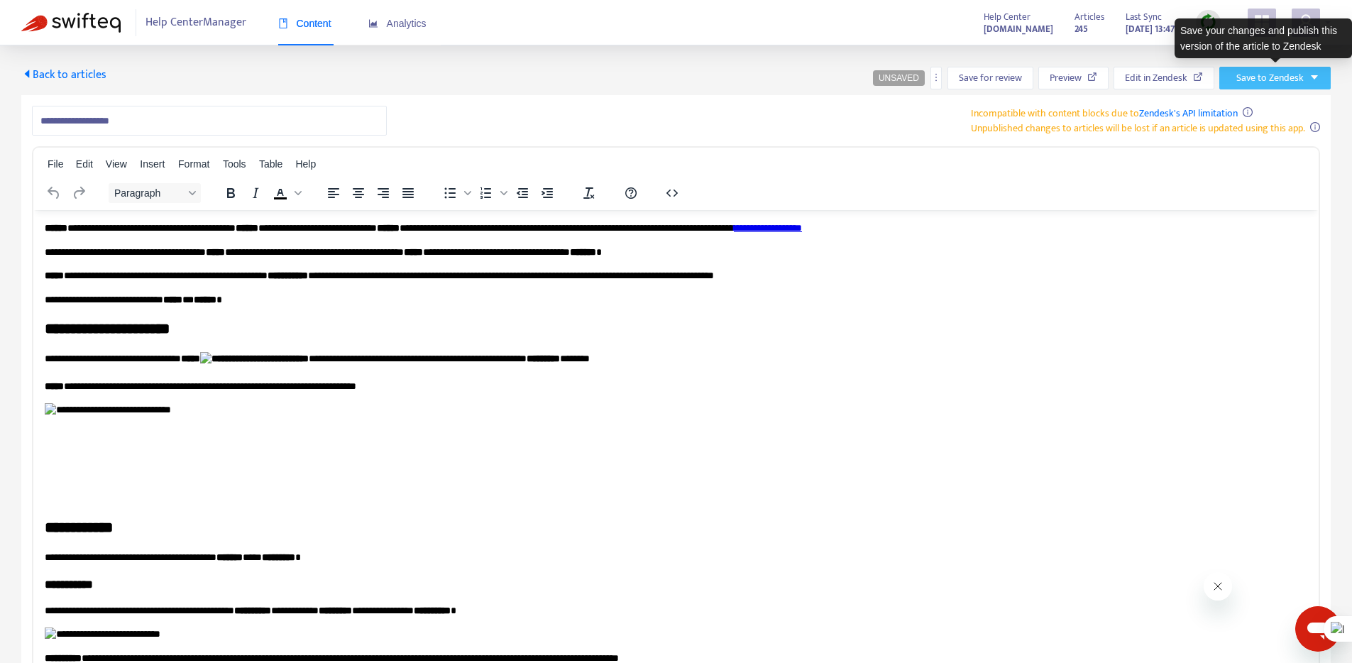
click at [1294, 79] on span "Save to Zendesk" at bounding box center [1269, 78] width 67 height 16
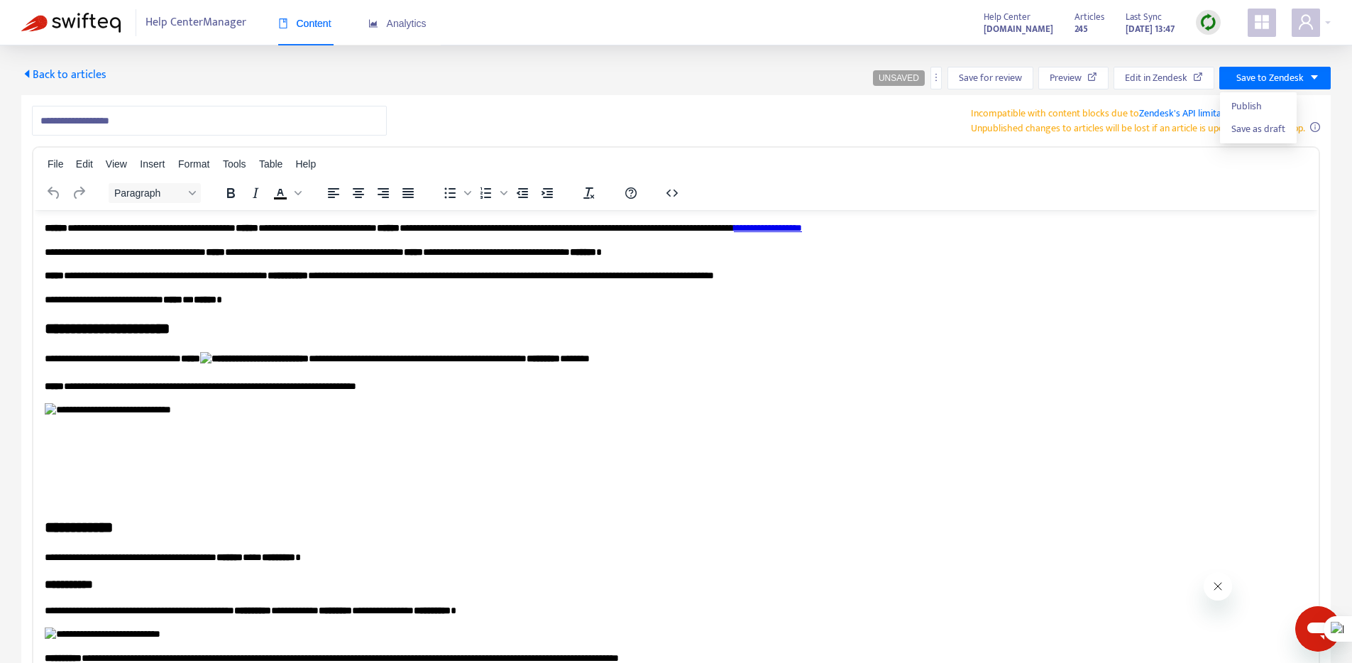
click at [594, 125] on div "**********" at bounding box center [676, 121] width 1288 height 30
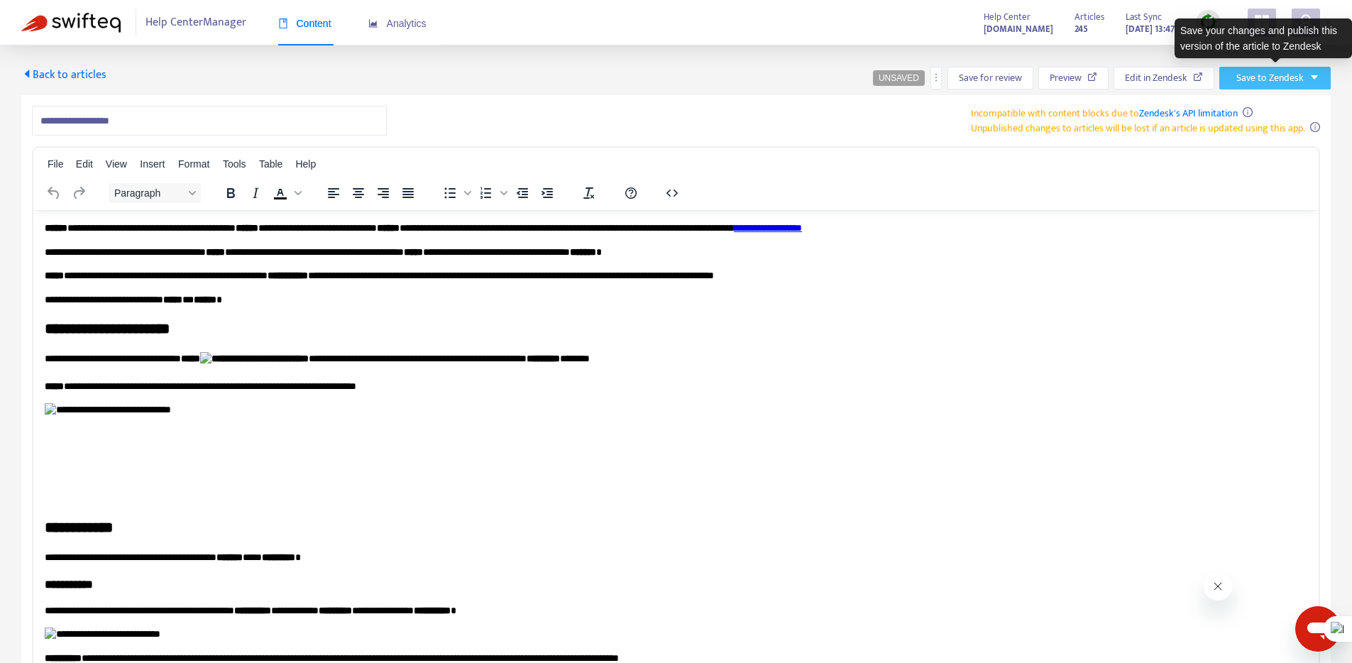
click at [1265, 84] on span "Save to Zendesk" at bounding box center [1269, 78] width 67 height 16
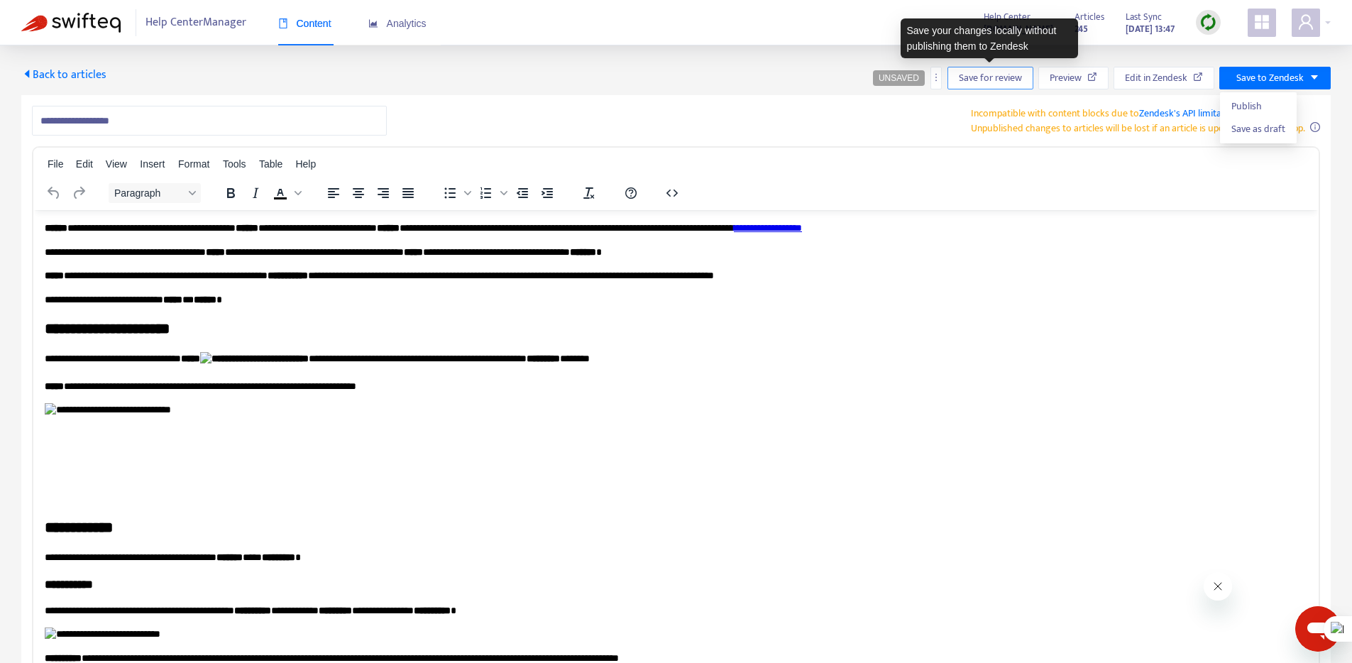
click at [979, 79] on span "Save for review" at bounding box center [990, 78] width 63 height 16
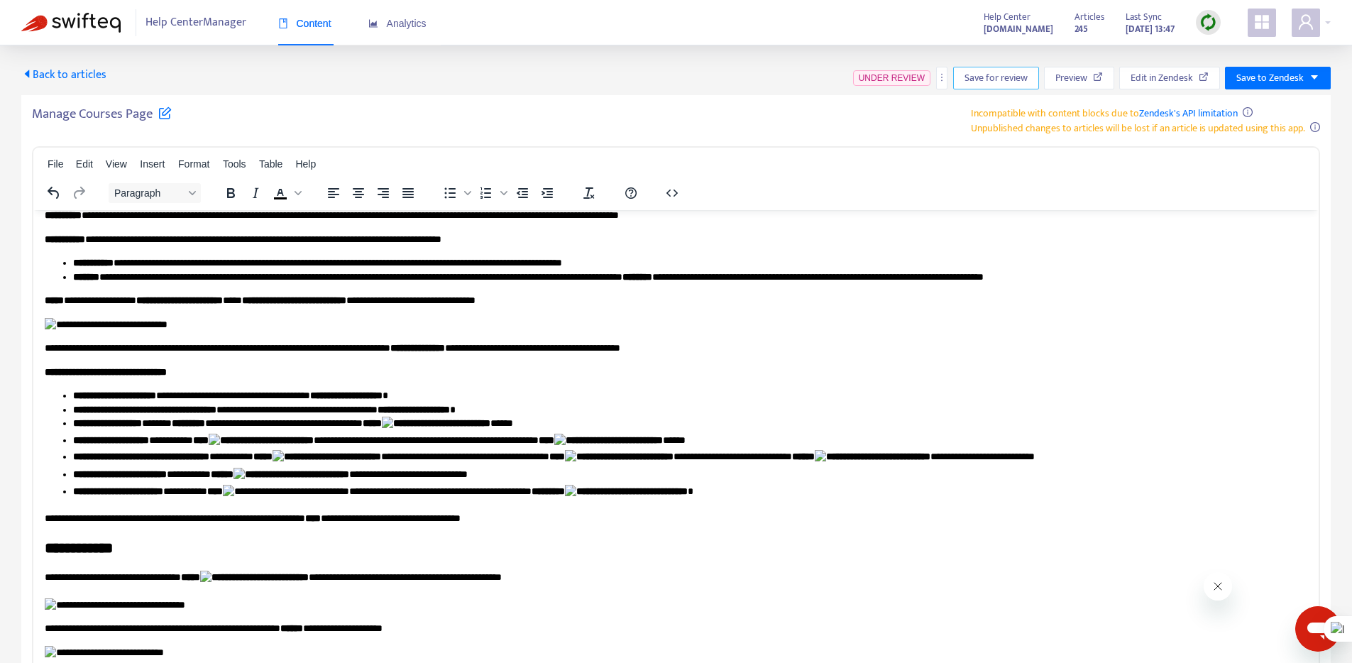
scroll to position [796, 0]
